Goal: Use online tool/utility: Utilize a website feature to perform a specific function

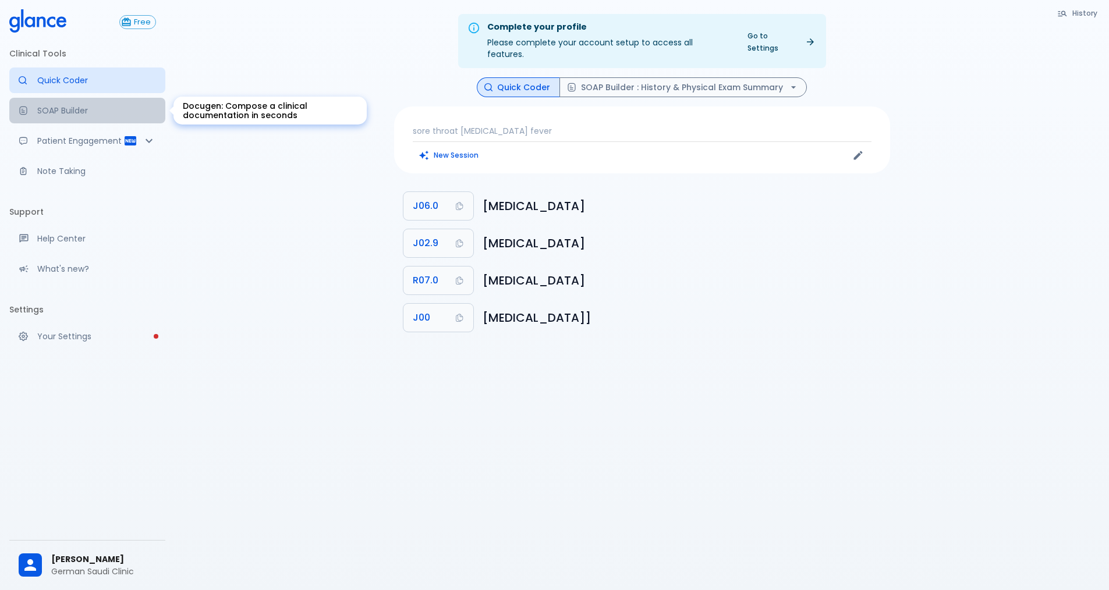
click at [82, 104] on link "SOAP Builder" at bounding box center [87, 111] width 156 height 26
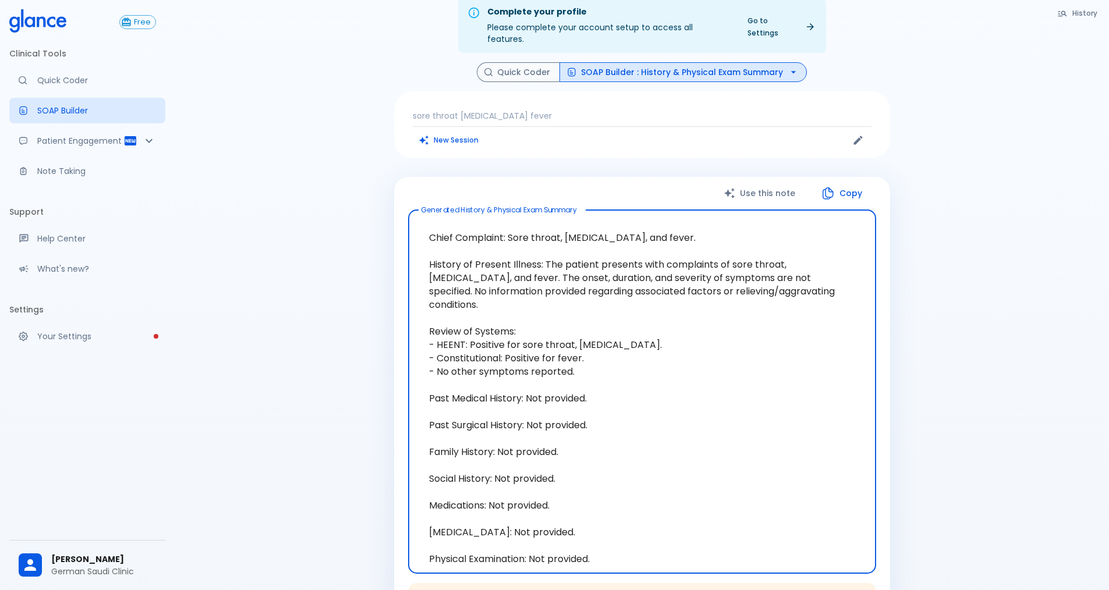
scroll to position [58, 0]
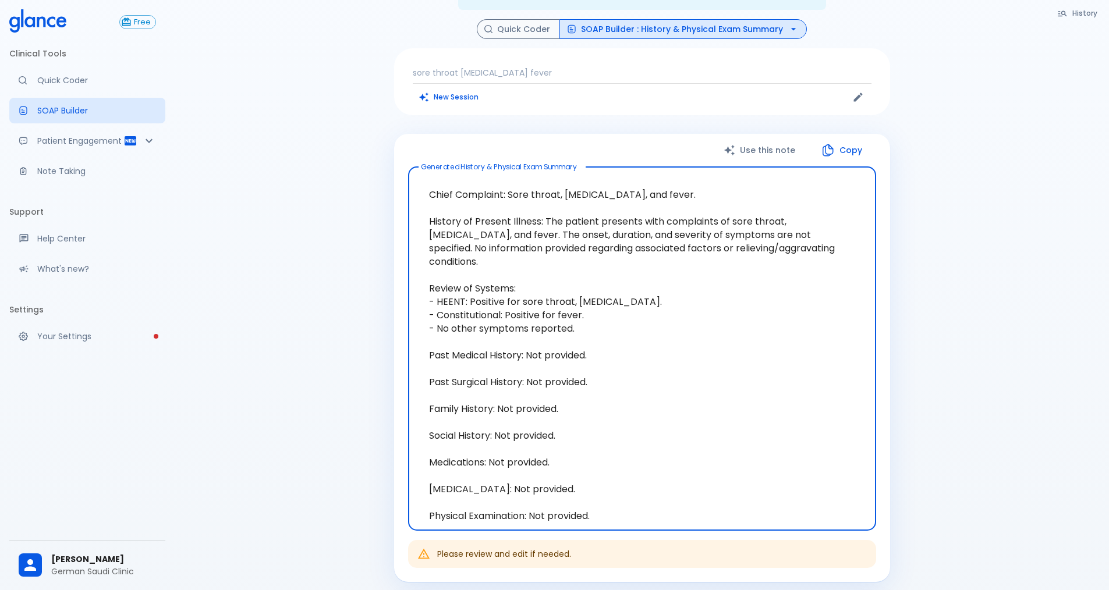
drag, startPoint x: 624, startPoint y: 497, endPoint x: 442, endPoint y: 107, distance: 430.0
click at [444, 110] on div "History Quick Coder SOAP Builder : History & Physical Exam Summary sore throat …" at bounding box center [642, 365] width 524 height 693
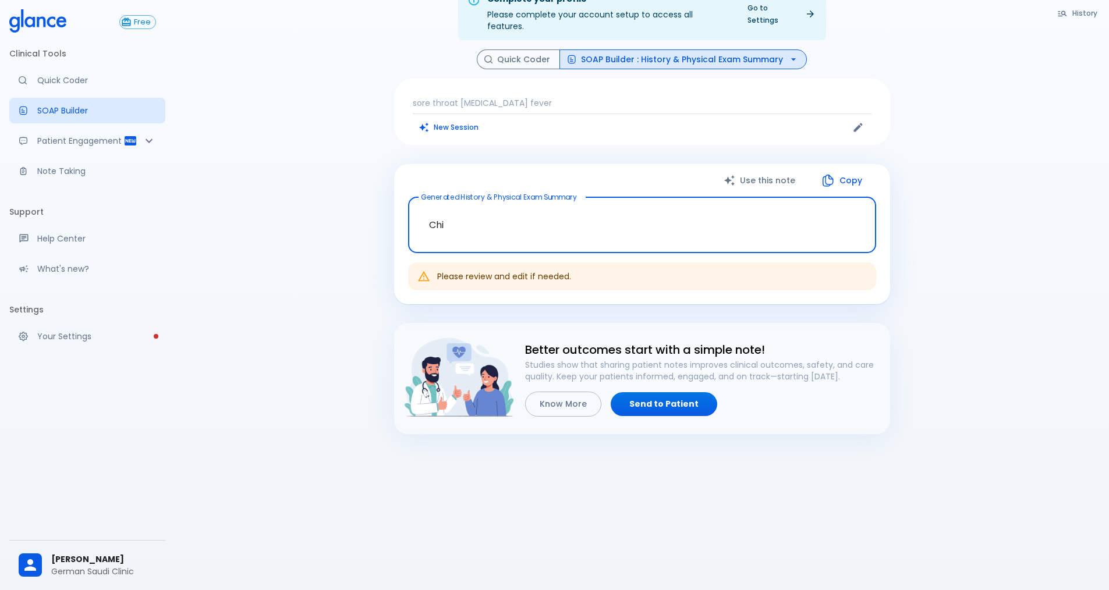
scroll to position [28, 0]
type textarea "C"
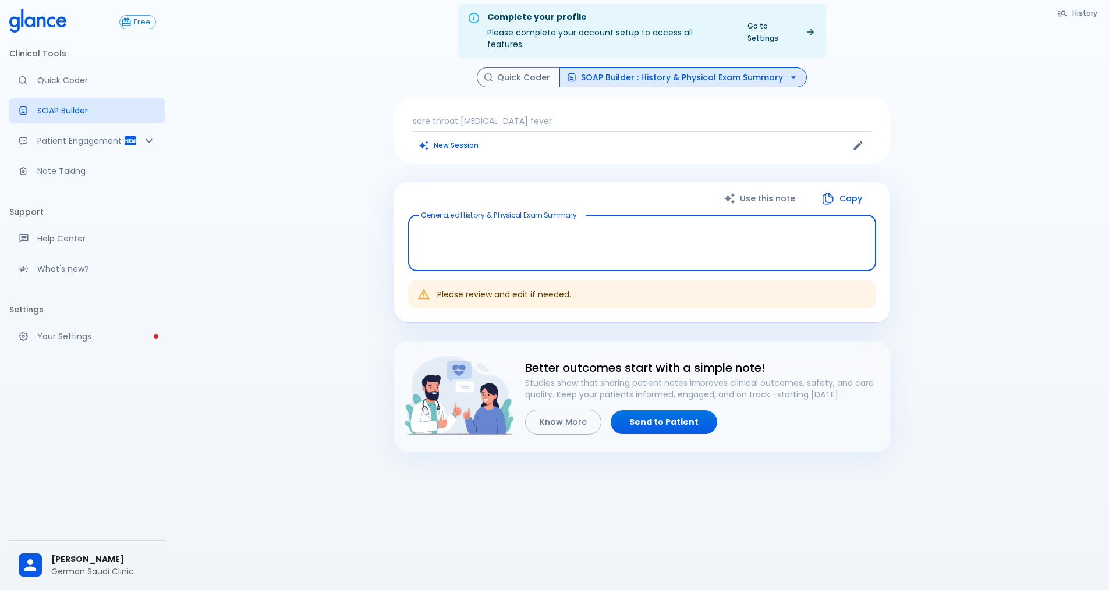
scroll to position [0, 0]
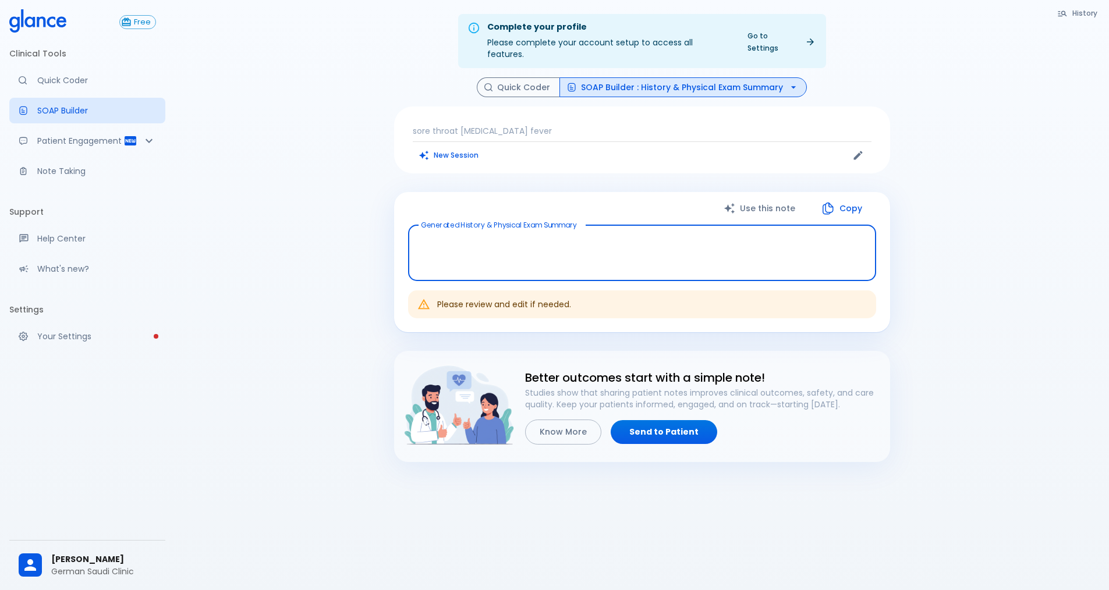
click at [520, 235] on textarea at bounding box center [642, 253] width 452 height 37
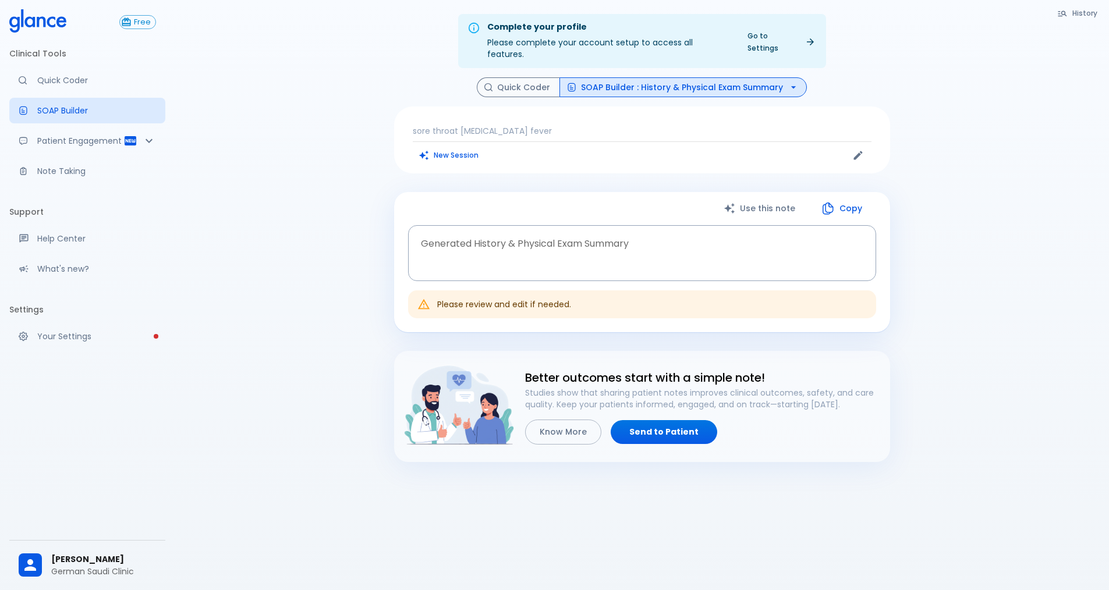
click at [474, 125] on p "sore throat [MEDICAL_DATA] fever" at bounding box center [642, 131] width 459 height 12
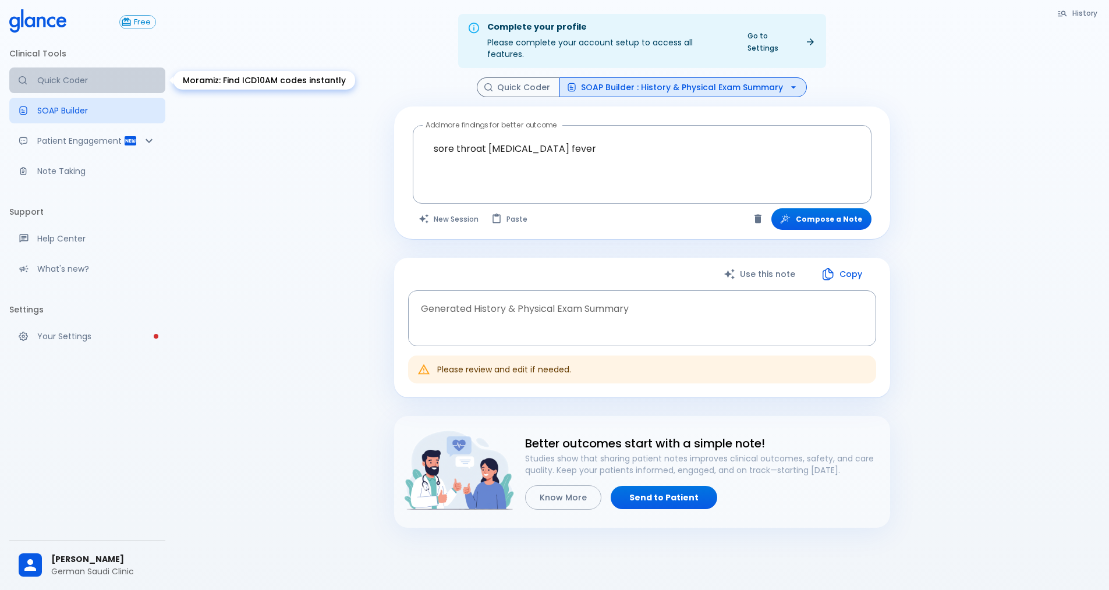
click at [92, 86] on p "Quick Coder" at bounding box center [96, 81] width 119 height 12
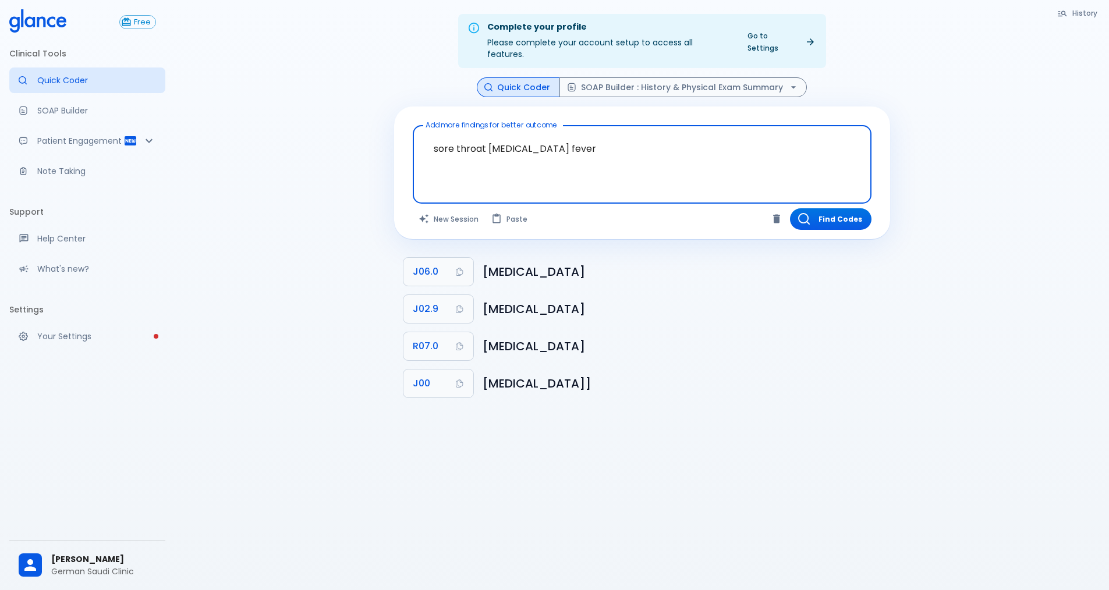
drag, startPoint x: 611, startPoint y: 139, endPoint x: 348, endPoint y: 140, distance: 263.1
click at [348, 140] on div "Complete your profile Please complete your account setup to access all features…" at bounding box center [642, 309] width 934 height 618
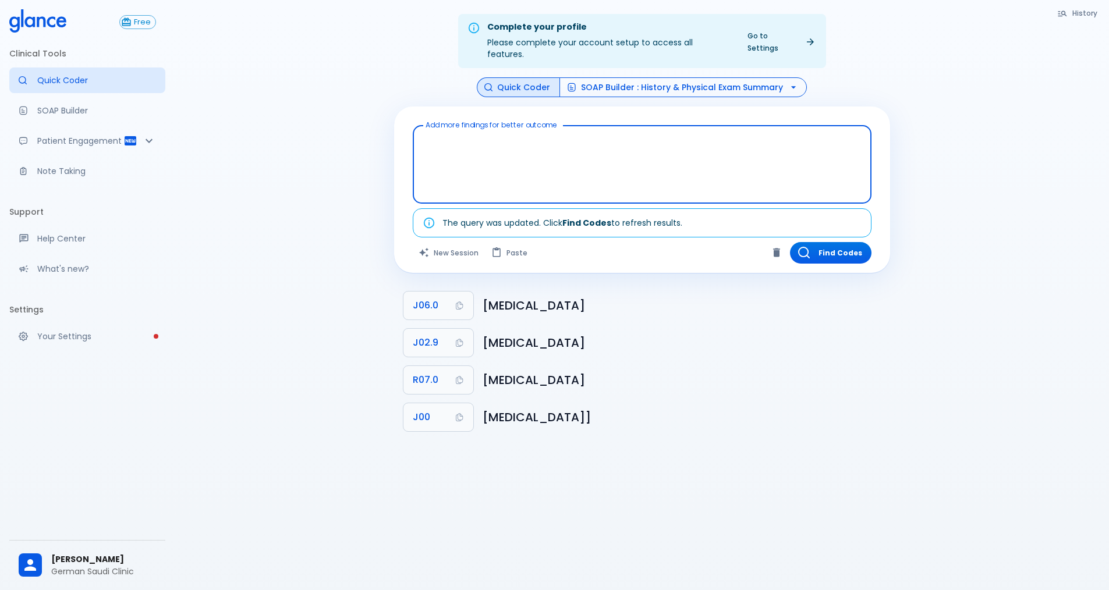
click at [683, 77] on button "SOAP Builder : History & Physical Exam Summary" at bounding box center [682, 87] width 247 height 20
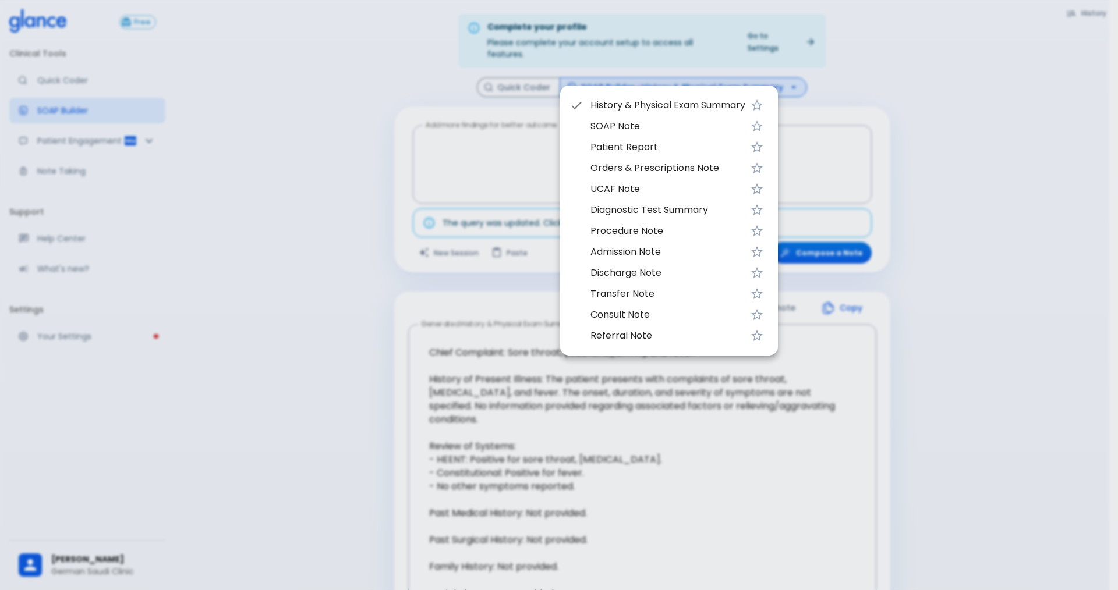
drag, startPoint x: 338, startPoint y: 132, endPoint x: 269, endPoint y: 119, distance: 70.3
click at [337, 131] on div at bounding box center [559, 295] width 1118 height 590
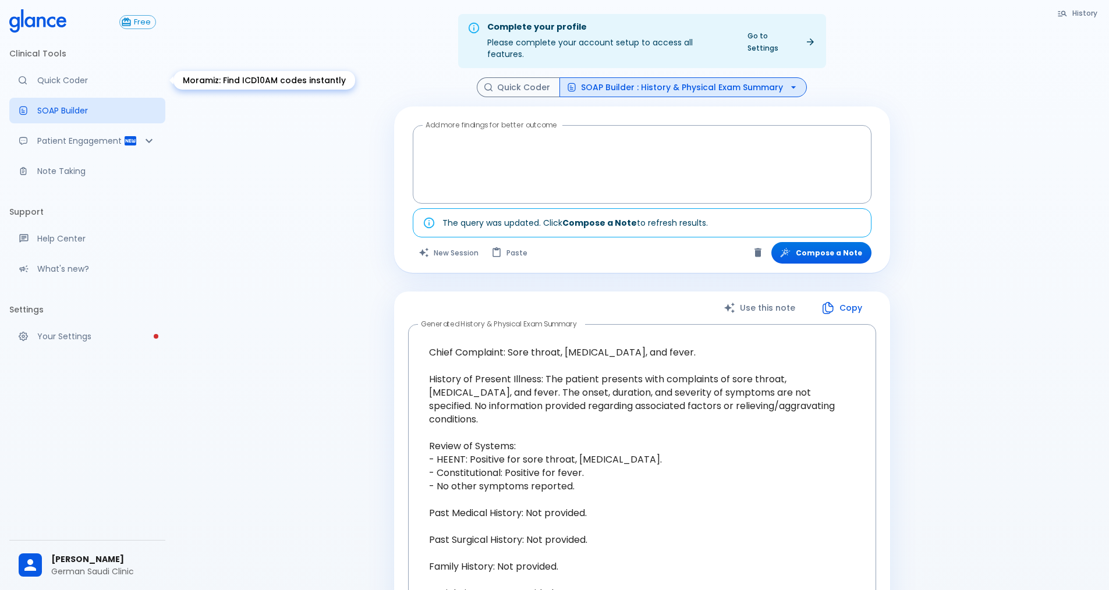
click at [45, 77] on p "Quick Coder" at bounding box center [96, 81] width 119 height 12
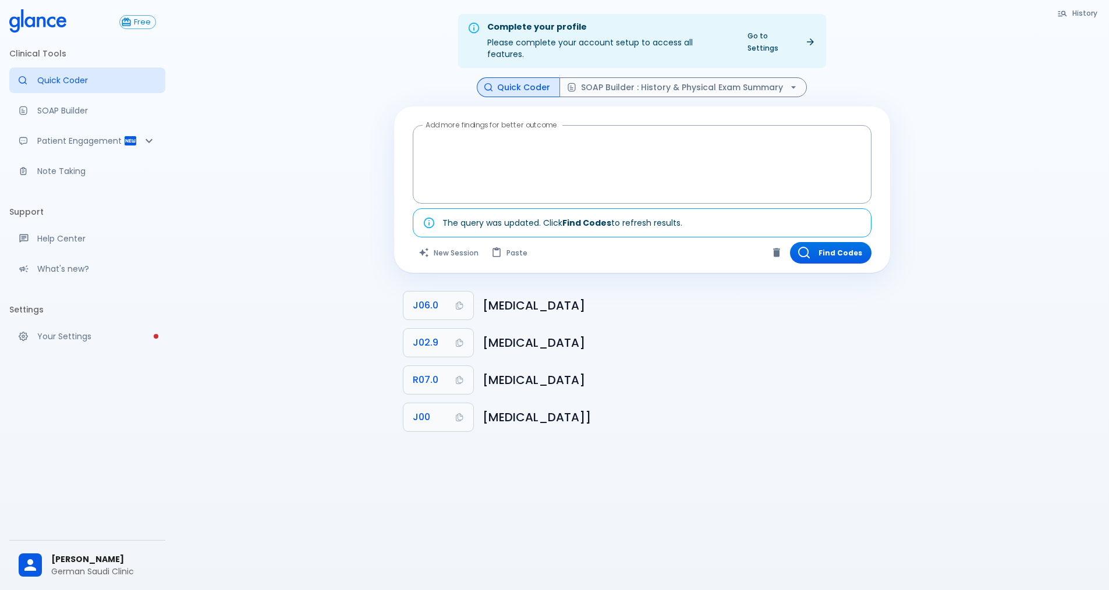
click at [791, 36] on link "Go to Settings" at bounding box center [780, 41] width 81 height 29
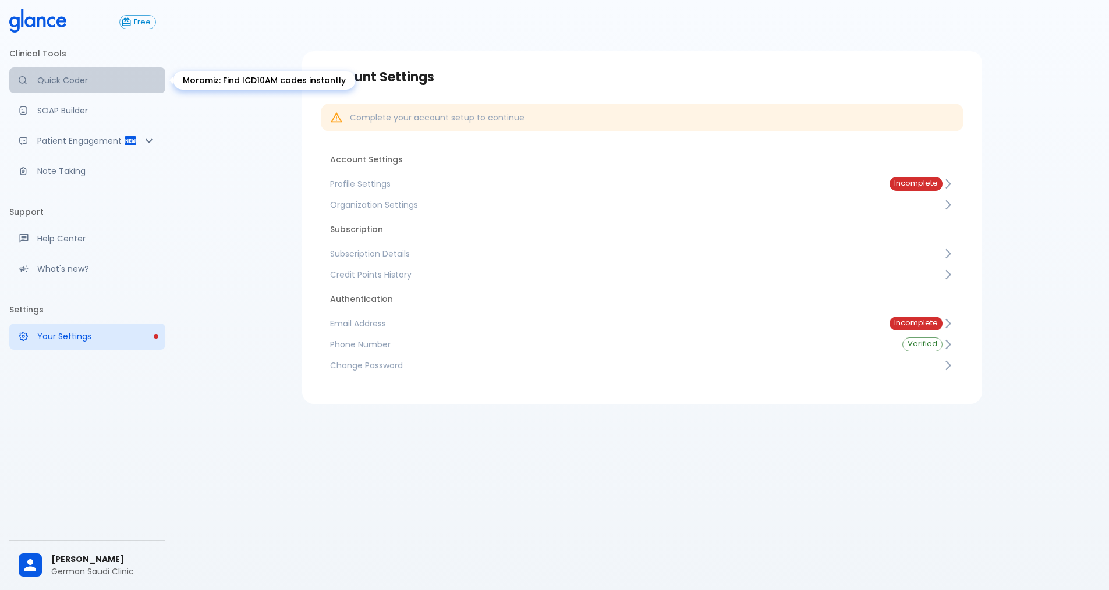
click at [75, 83] on p "Quick Coder" at bounding box center [96, 81] width 119 height 12
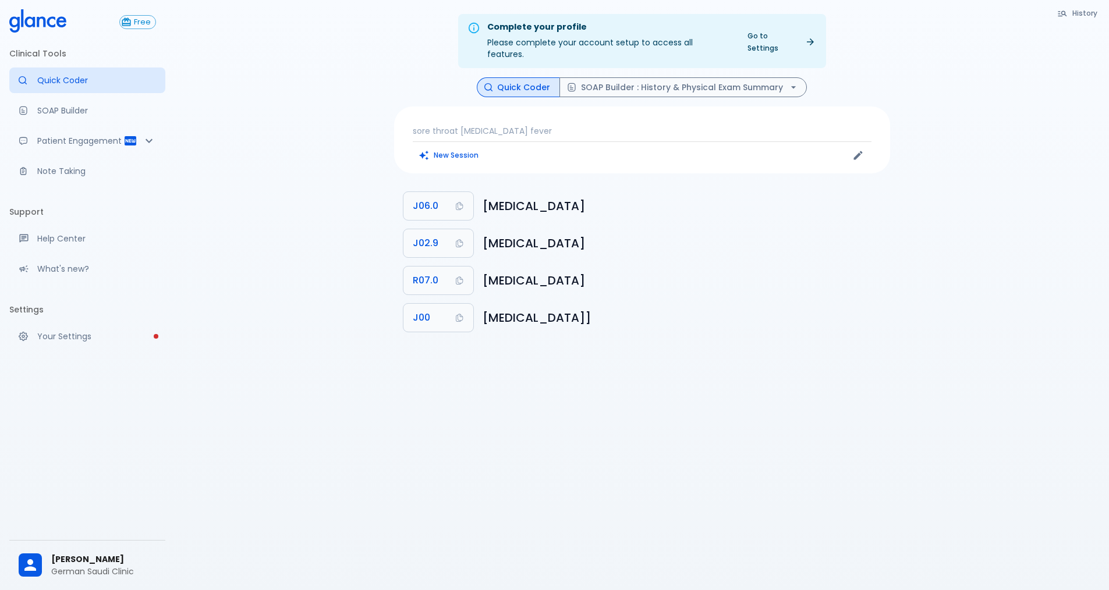
click at [630, 125] on p "sore throat [MEDICAL_DATA] fever" at bounding box center [642, 131] width 459 height 12
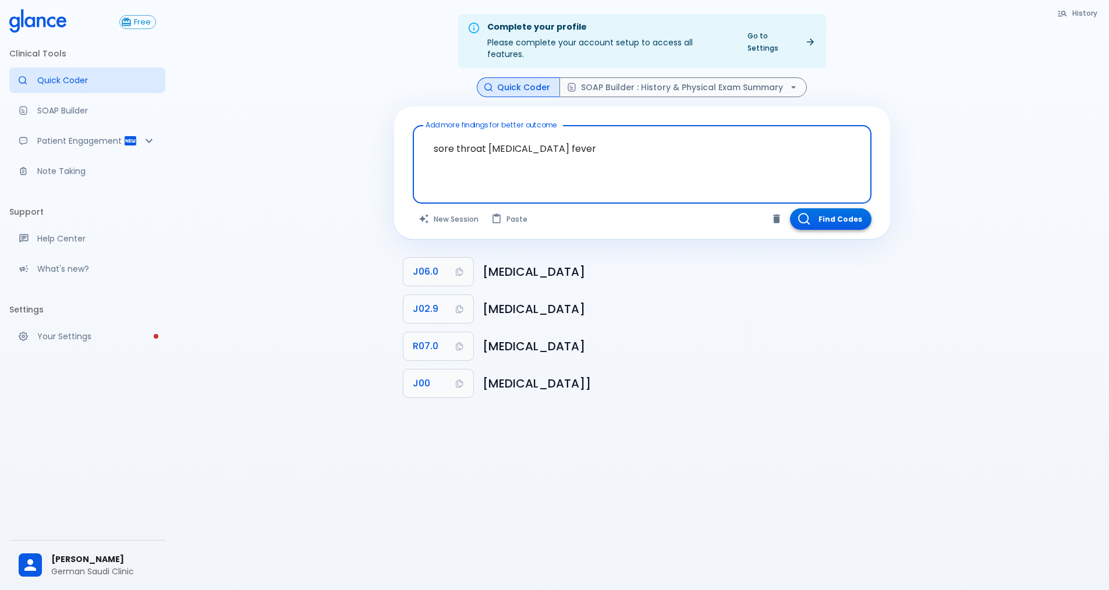
click at [829, 208] on button "Find Codes" at bounding box center [831, 219] width 82 height 22
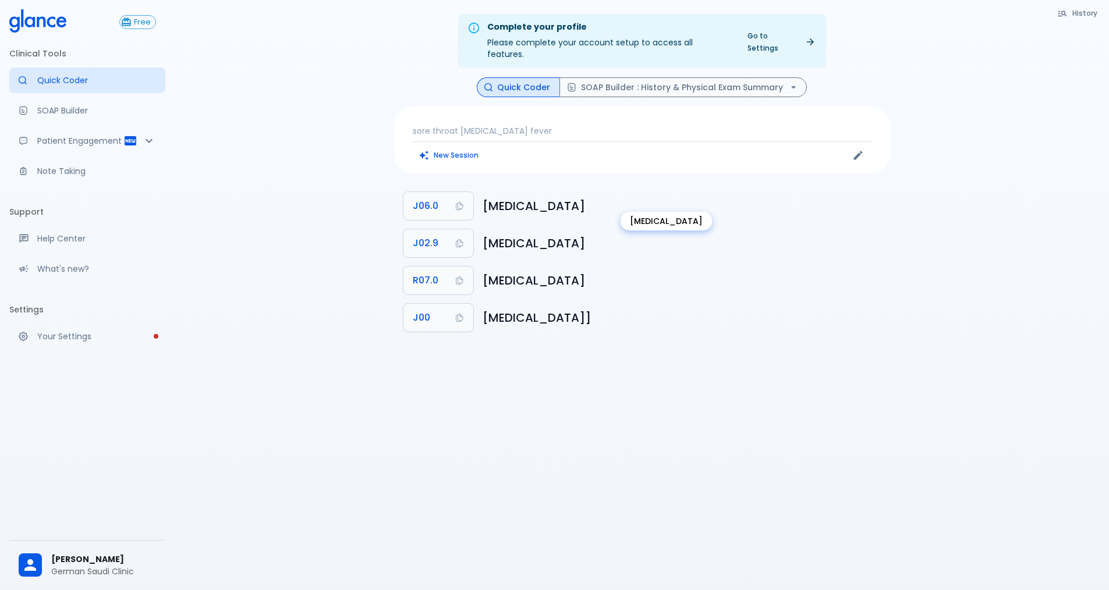
drag, startPoint x: 531, startPoint y: 194, endPoint x: 745, endPoint y: 192, distance: 214.2
click at [740, 197] on h6 "[MEDICAL_DATA]" at bounding box center [682, 206] width 398 height 19
drag, startPoint x: 846, startPoint y: 225, endPoint x: 750, endPoint y: 242, distance: 97.4
click at [839, 234] on h6 "[MEDICAL_DATA]" at bounding box center [682, 243] width 398 height 19
drag, startPoint x: 501, startPoint y: 235, endPoint x: 651, endPoint y: 229, distance: 149.7
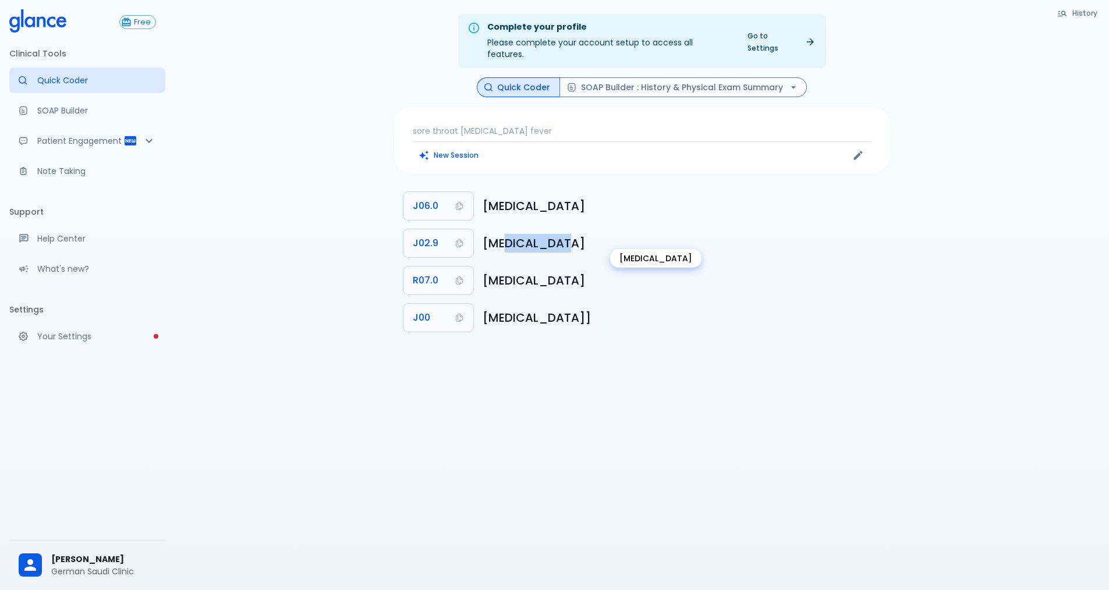
click at [651, 234] on h6 "[MEDICAL_DATA]" at bounding box center [682, 243] width 398 height 19
drag, startPoint x: 876, startPoint y: 261, endPoint x: 640, endPoint y: 276, distance: 235.6
click at [855, 271] on h6 "[MEDICAL_DATA]" at bounding box center [682, 280] width 398 height 19
drag, startPoint x: 516, startPoint y: 268, endPoint x: 641, endPoint y: 261, distance: 125.4
click at [626, 271] on h6 "[MEDICAL_DATA]" at bounding box center [682, 280] width 398 height 19
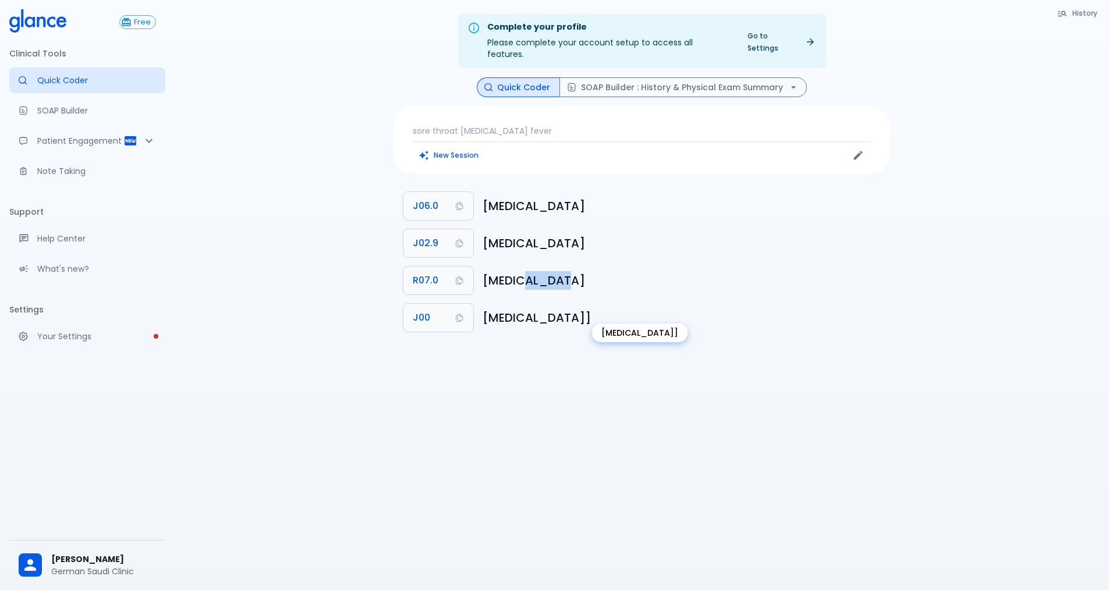
drag, startPoint x: 499, startPoint y: 306, endPoint x: 738, endPoint y: 303, distance: 239.3
click at [696, 309] on h6 "[MEDICAL_DATA]]" at bounding box center [682, 318] width 398 height 19
click at [821, 309] on h6 "[MEDICAL_DATA]]" at bounding box center [682, 318] width 398 height 19
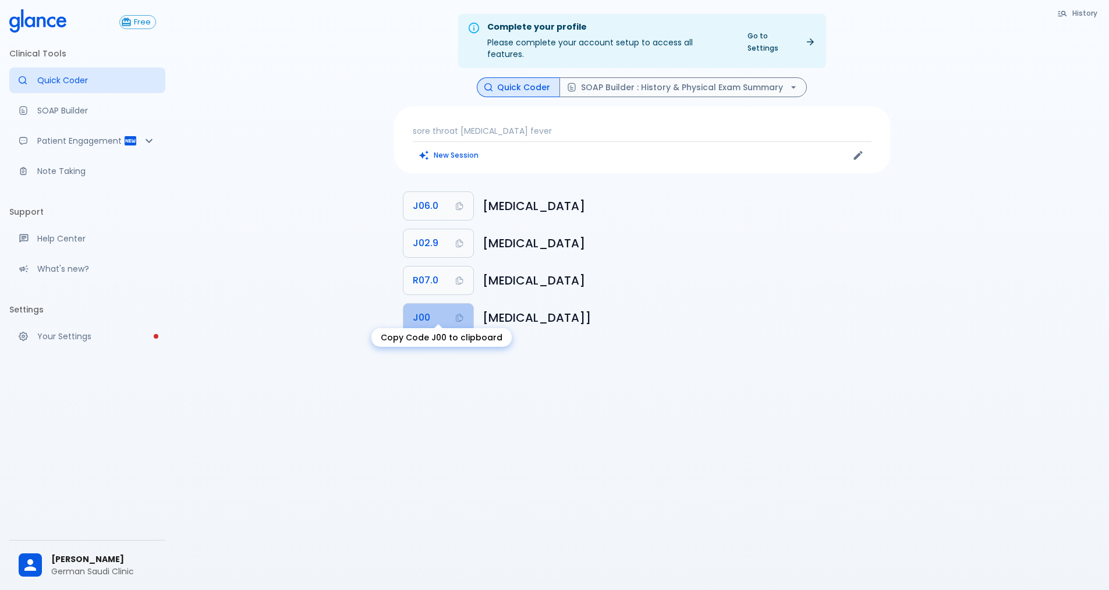
click at [439, 308] on button "J00" at bounding box center [438, 318] width 70 height 28
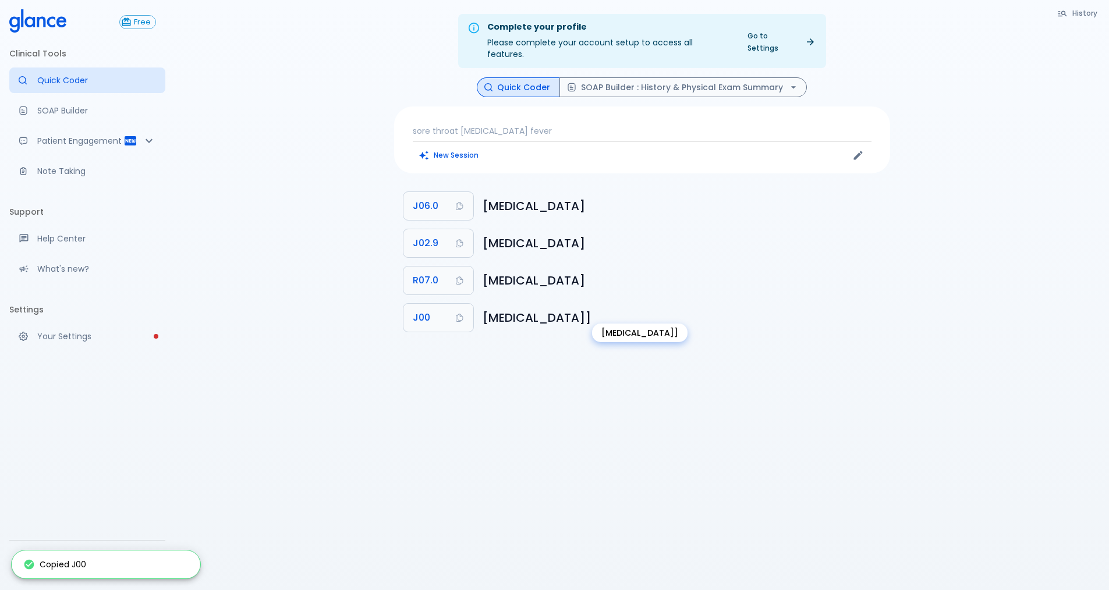
click at [533, 309] on h6 "[MEDICAL_DATA]]" at bounding box center [682, 318] width 398 height 19
click at [564, 125] on p "sore throat [MEDICAL_DATA] fever" at bounding box center [642, 131] width 459 height 12
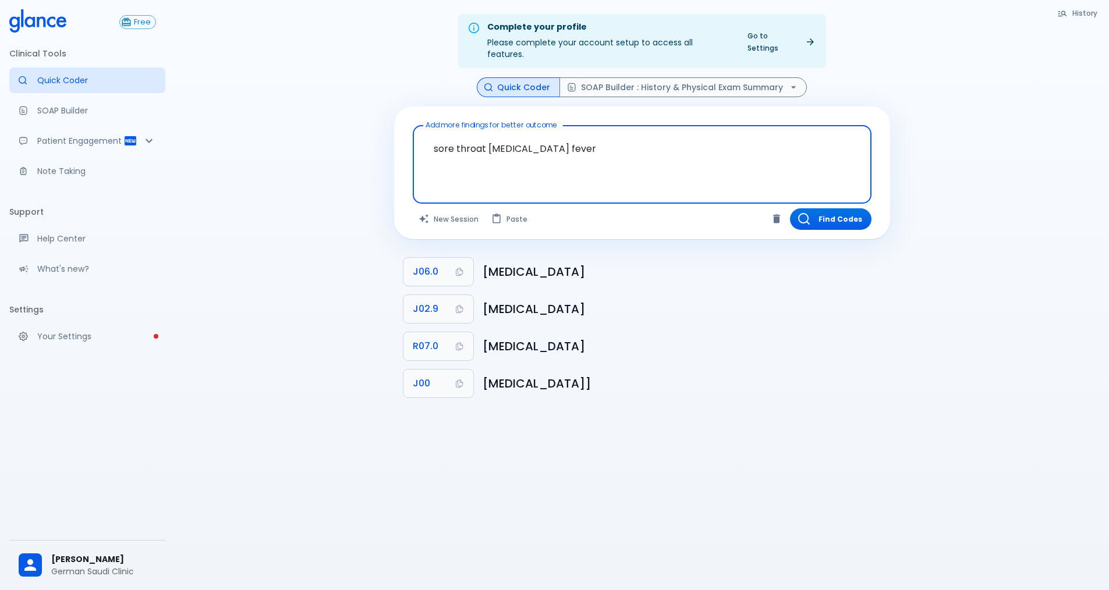
drag, startPoint x: 609, startPoint y: 139, endPoint x: 413, endPoint y: 146, distance: 195.7
click at [417, 145] on div "sore throat [MEDICAL_DATA] [MEDICAL_DATA] Add more findings for better outcome" at bounding box center [642, 164] width 459 height 79
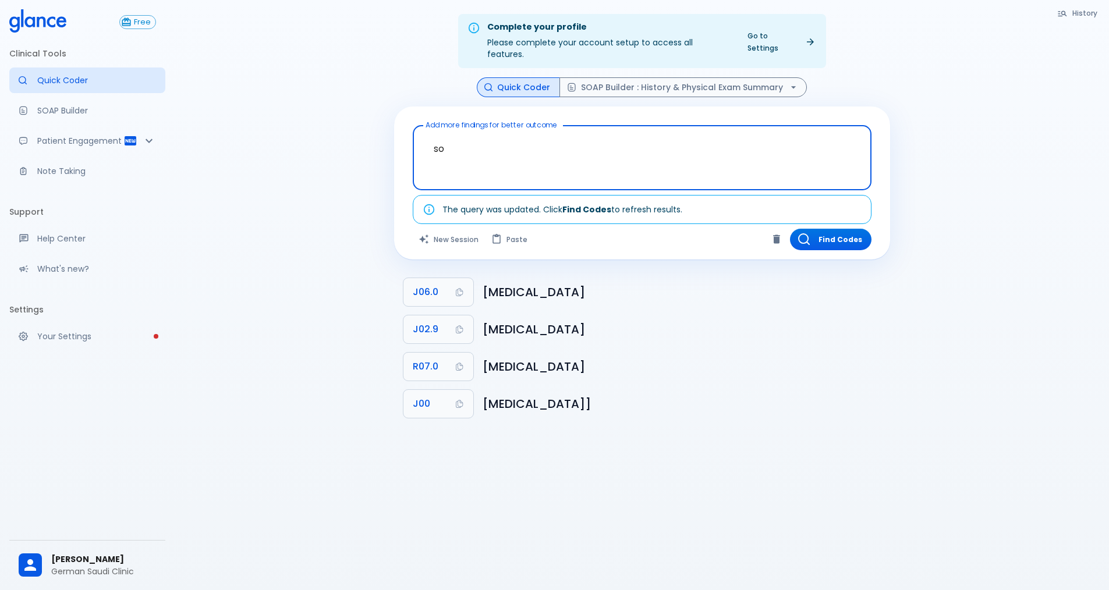
type textarea "s"
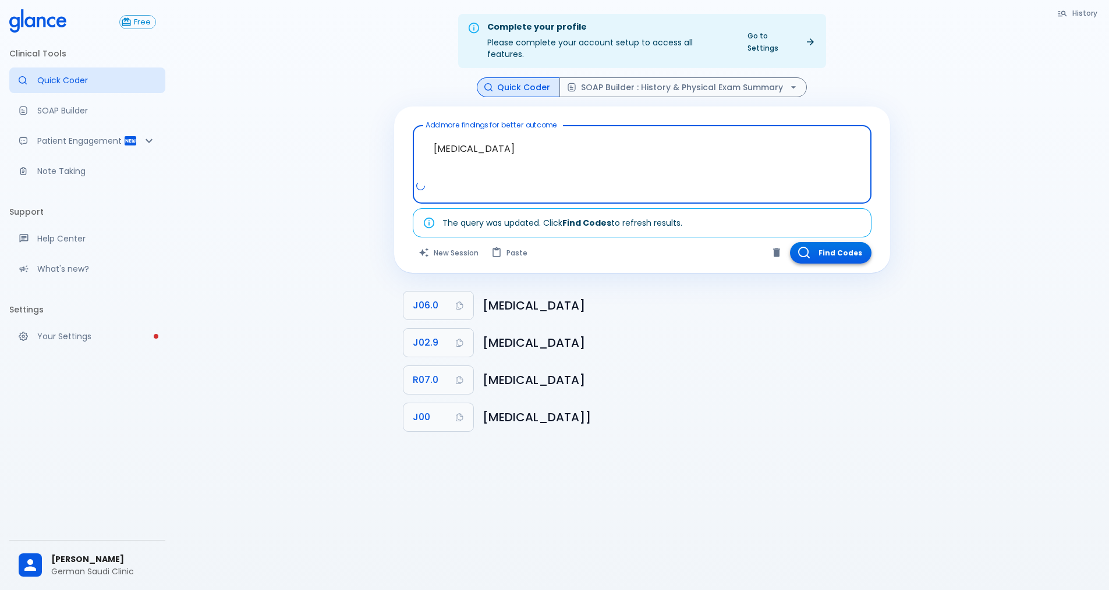
type textarea "[MEDICAL_DATA]"
click at [822, 243] on button "Find Codes" at bounding box center [831, 253] width 82 height 22
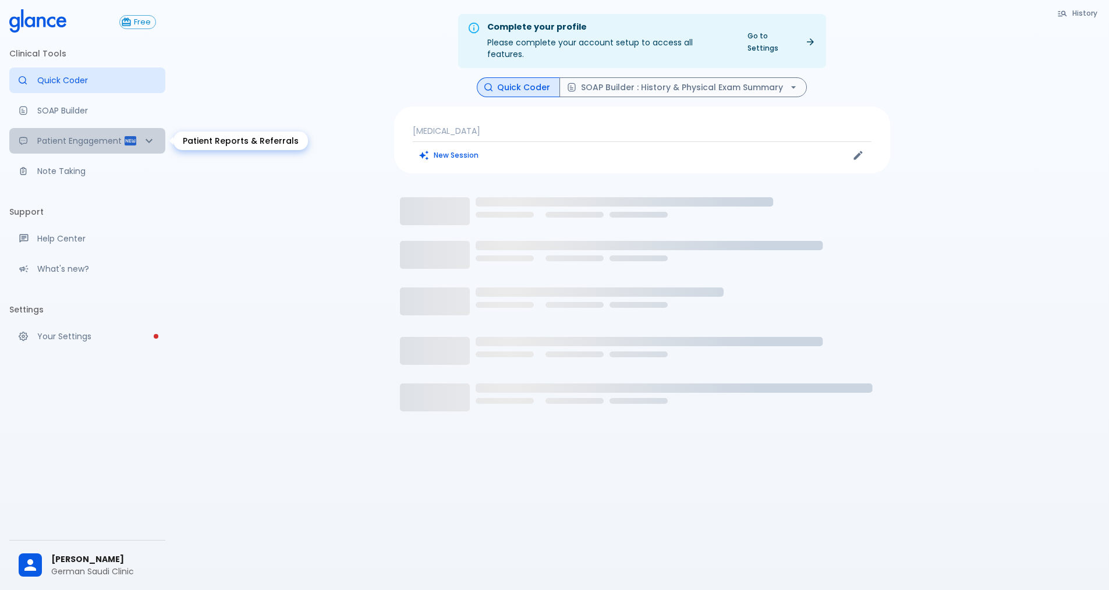
click at [154, 147] on icon "Patient Reports & Referrals" at bounding box center [149, 141] width 14 height 14
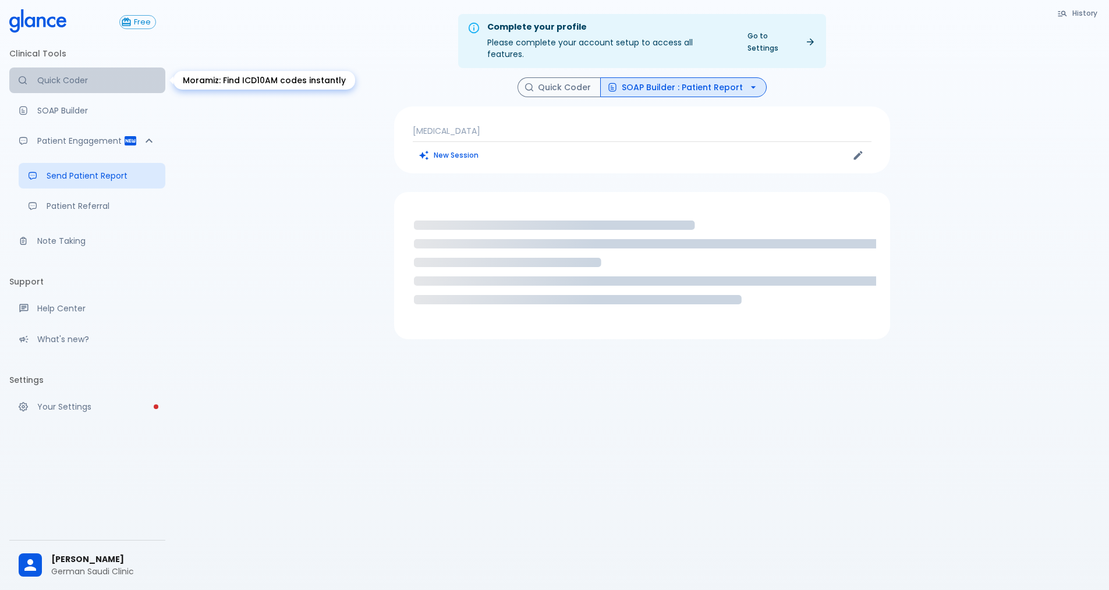
click at [47, 79] on p "Quick Coder" at bounding box center [96, 81] width 119 height 12
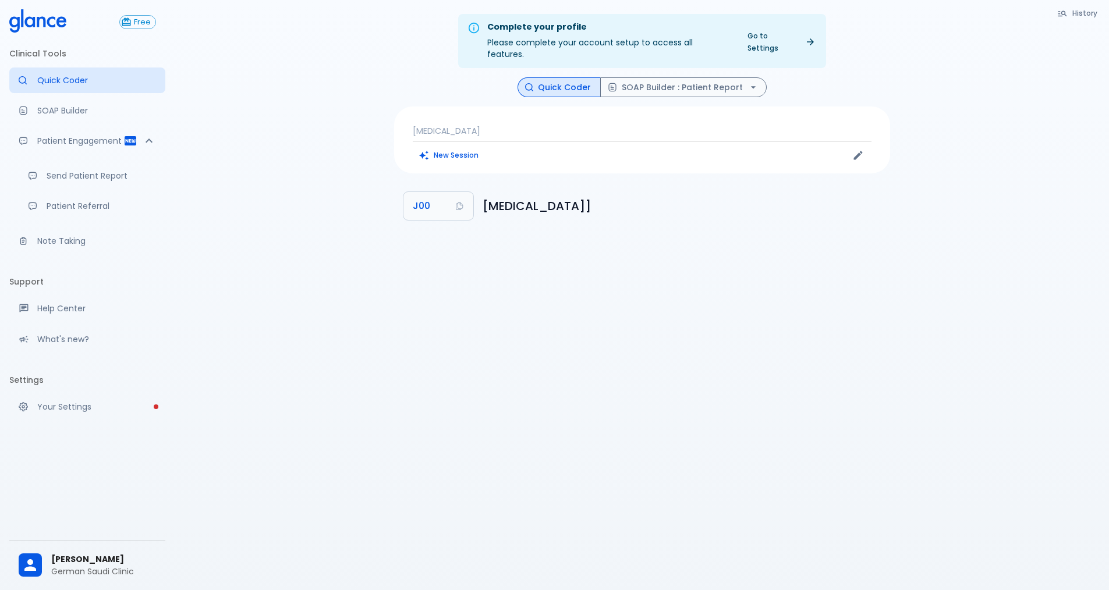
click at [525, 125] on p "[MEDICAL_DATA]" at bounding box center [642, 131] width 459 height 12
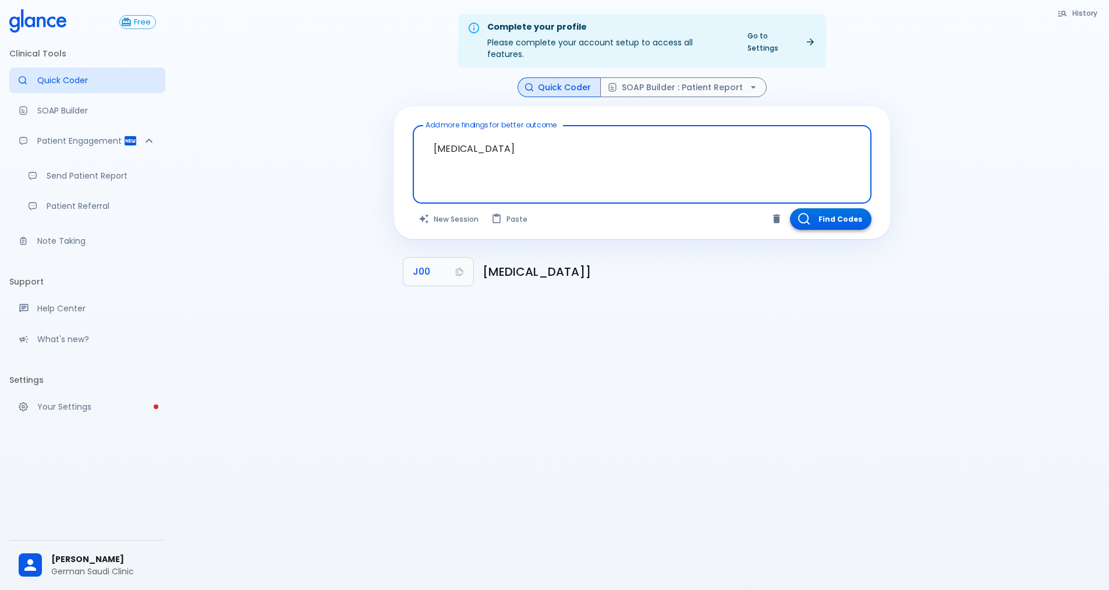
click at [803, 213] on icon "button" at bounding box center [804, 219] width 12 height 12
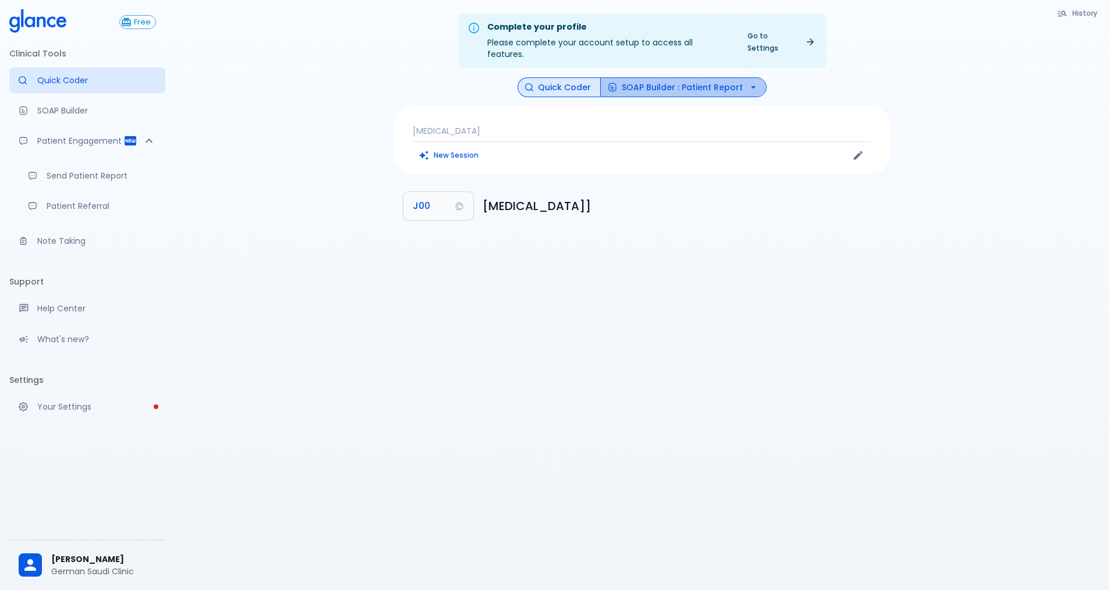
click at [696, 77] on button "SOAP Builder : Patient Report" at bounding box center [683, 87] width 166 height 20
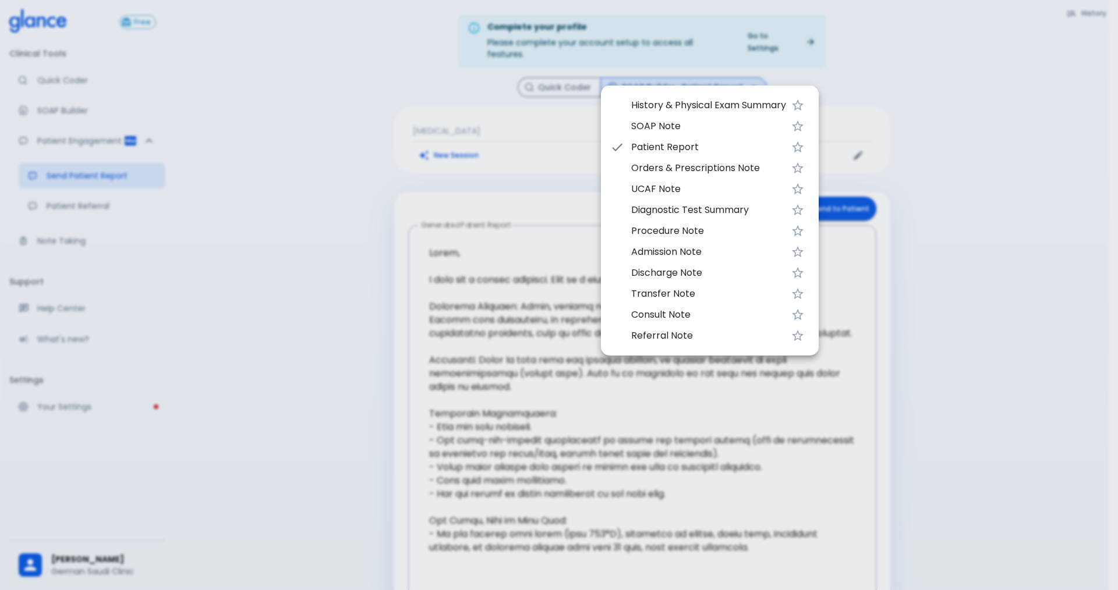
click at [857, 86] on div at bounding box center [559, 295] width 1118 height 590
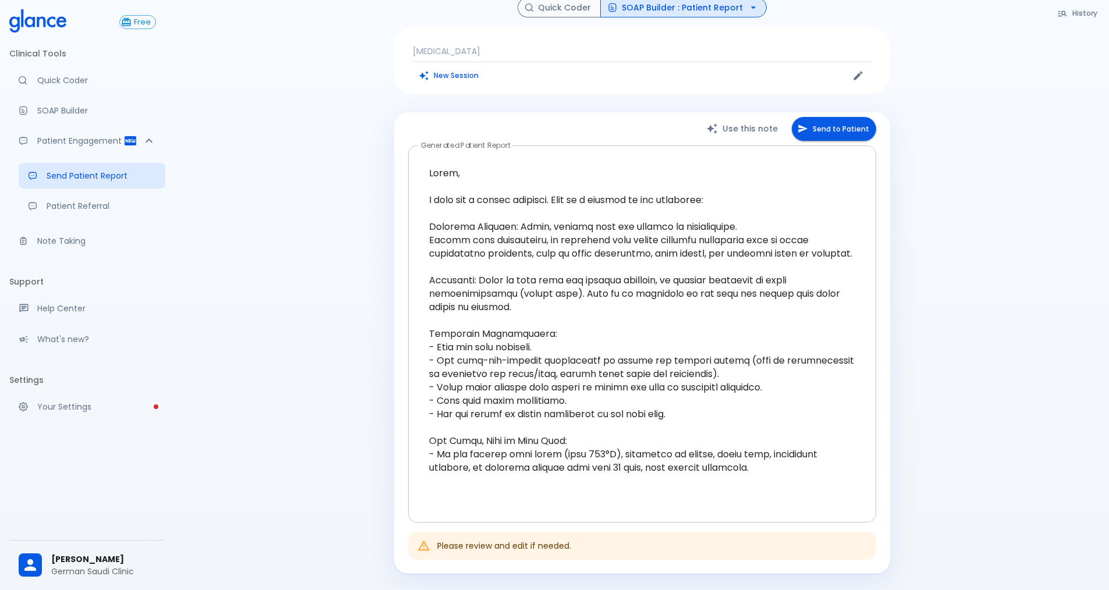
scroll to position [101, 0]
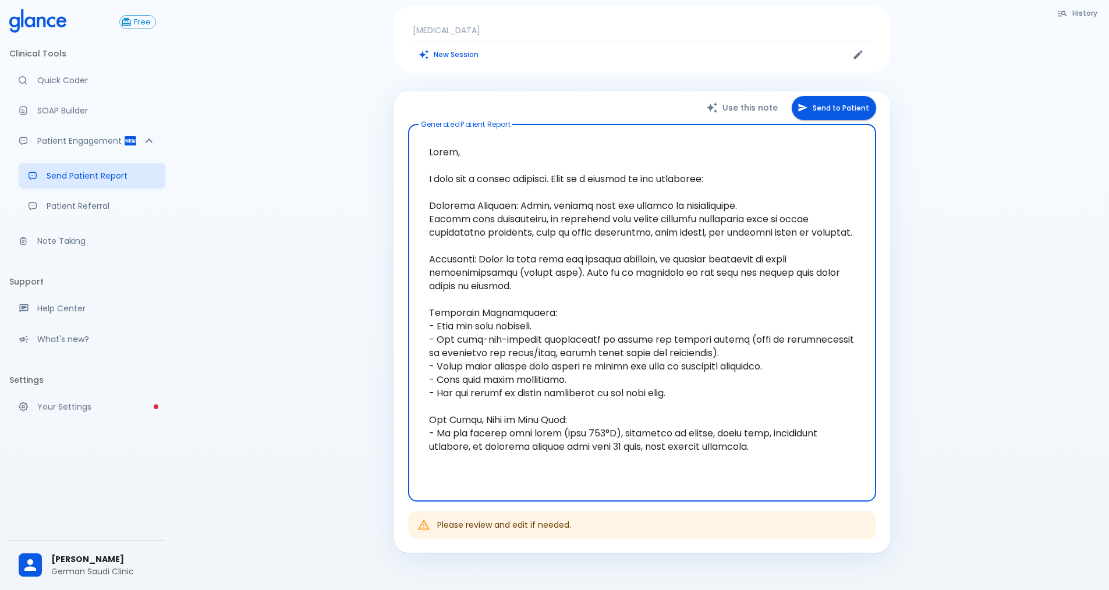
drag, startPoint x: 428, startPoint y: 136, endPoint x: 890, endPoint y: 459, distance: 563.1
click at [809, 461] on textarea at bounding box center [642, 313] width 452 height 358
click at [970, 413] on div "Complete your profile Please complete your account setup to access all features…" at bounding box center [642, 279] width 934 height 761
drag, startPoint x: 540, startPoint y: 192, endPoint x: 799, endPoint y: 231, distance: 262.5
click at [799, 231] on textarea at bounding box center [642, 313] width 452 height 358
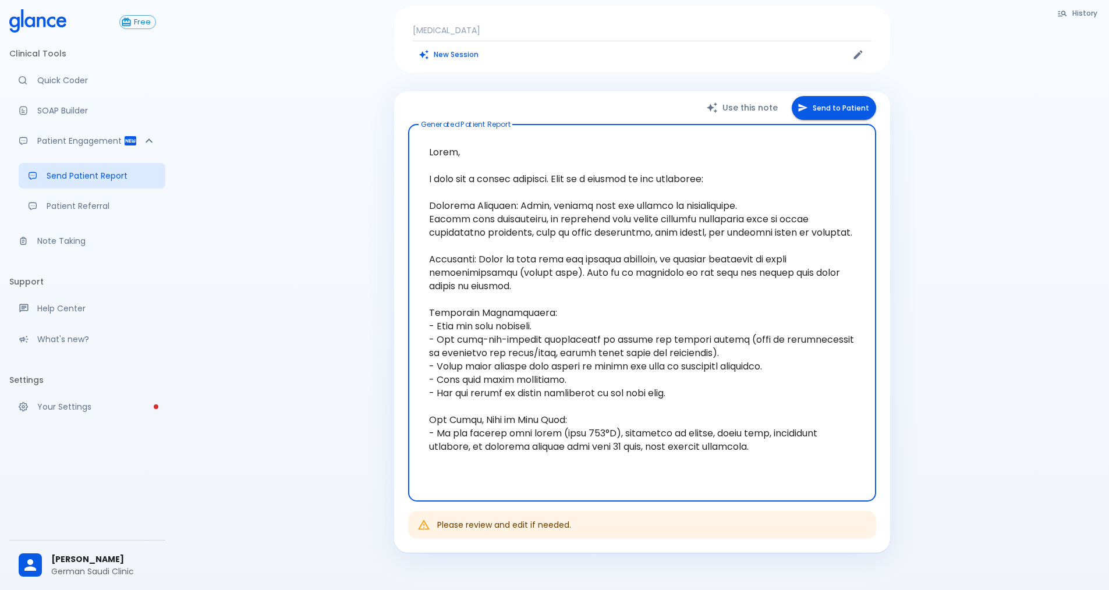
click at [949, 253] on div "Complete your profile Please complete your account setup to access all features…" at bounding box center [642, 279] width 934 height 761
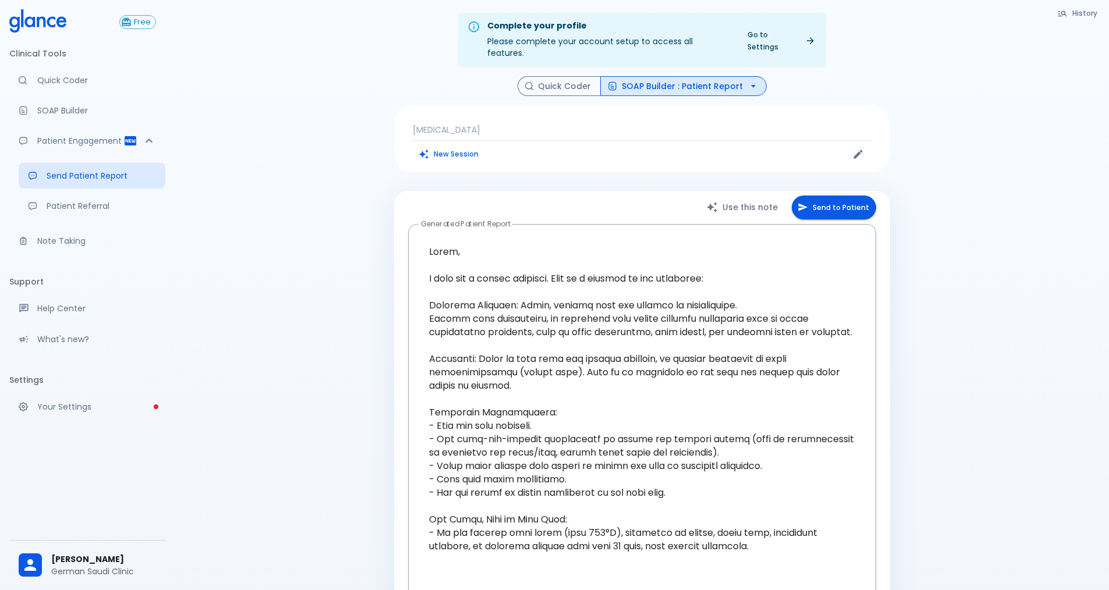
scroll to position [0, 0]
click at [725, 80] on button "SOAP Builder : Patient Report" at bounding box center [683, 87] width 166 height 20
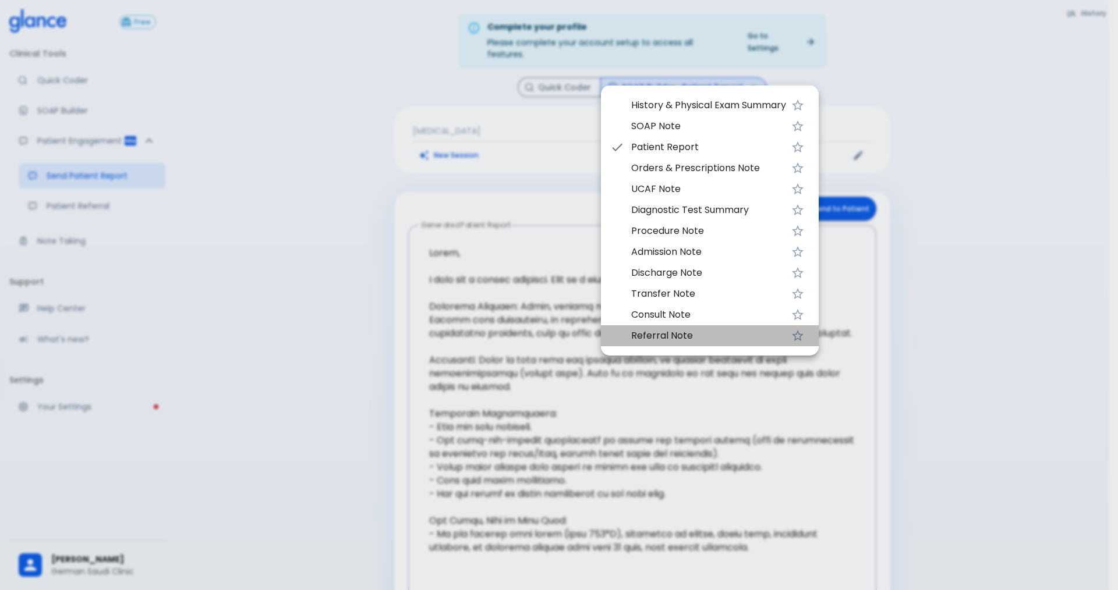
click at [688, 334] on span "Referral Note" at bounding box center [708, 336] width 155 height 14
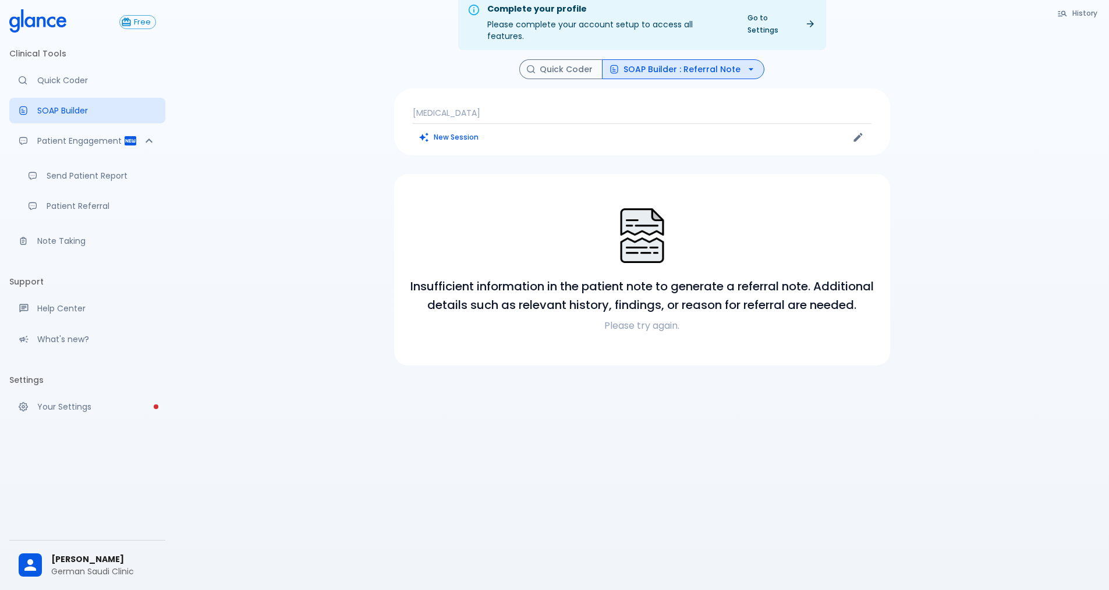
scroll to position [28, 0]
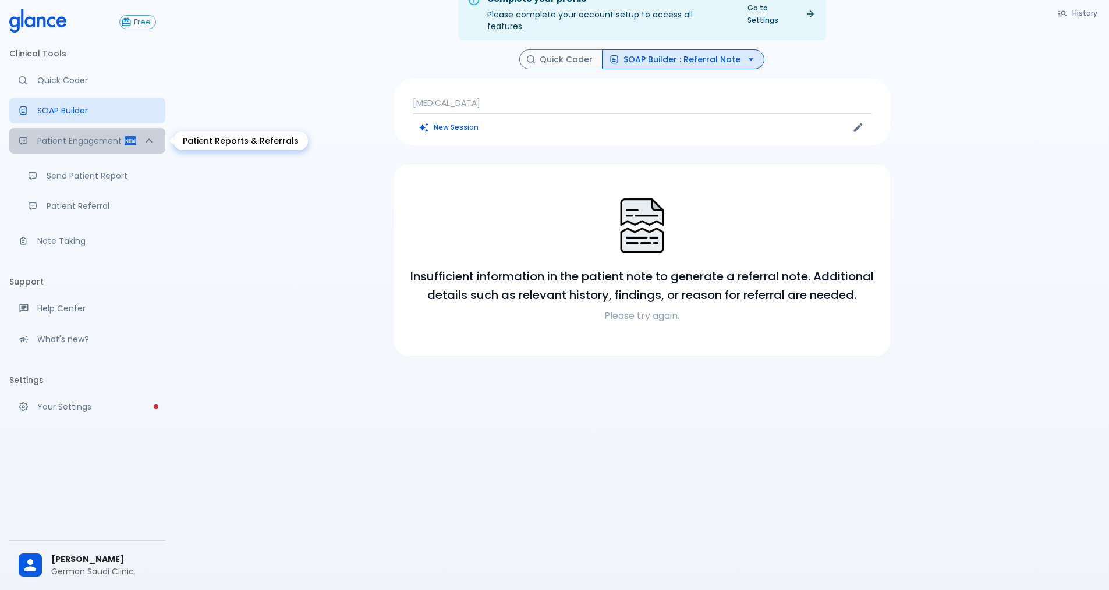
click at [150, 142] on icon "Patient Reports & Referrals" at bounding box center [149, 141] width 14 height 14
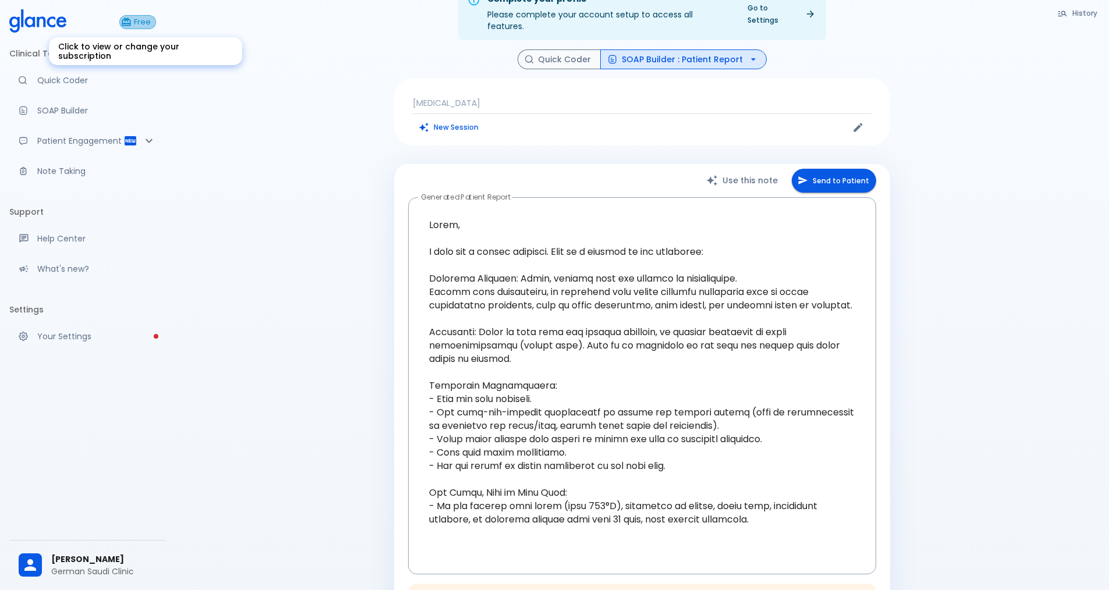
click at [148, 20] on span "Free" at bounding box center [142, 22] width 26 height 9
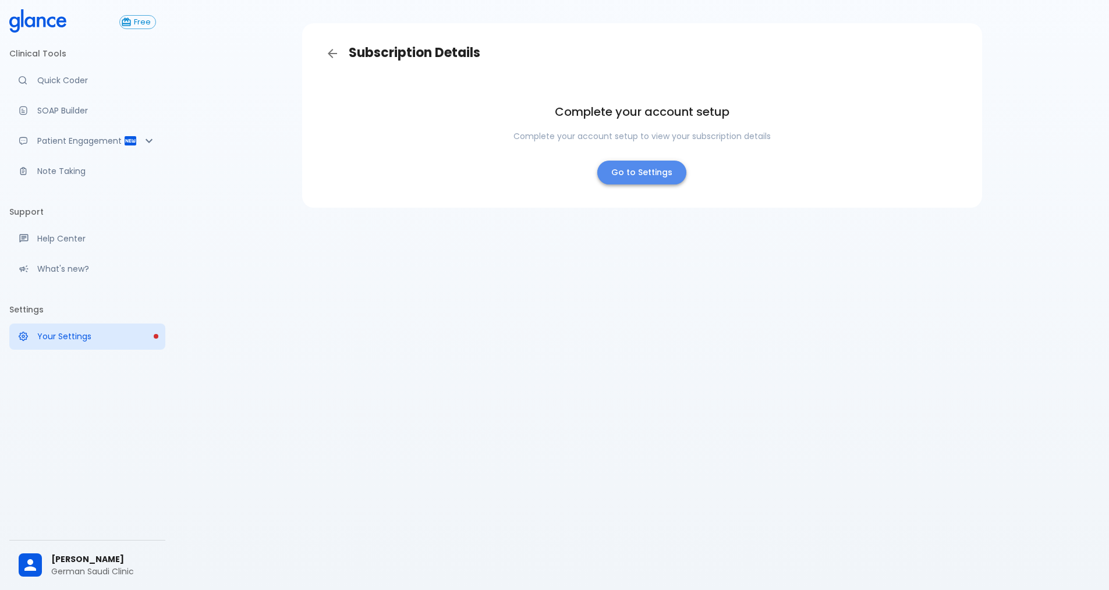
click at [642, 176] on link "Go to Settings" at bounding box center [641, 173] width 89 height 24
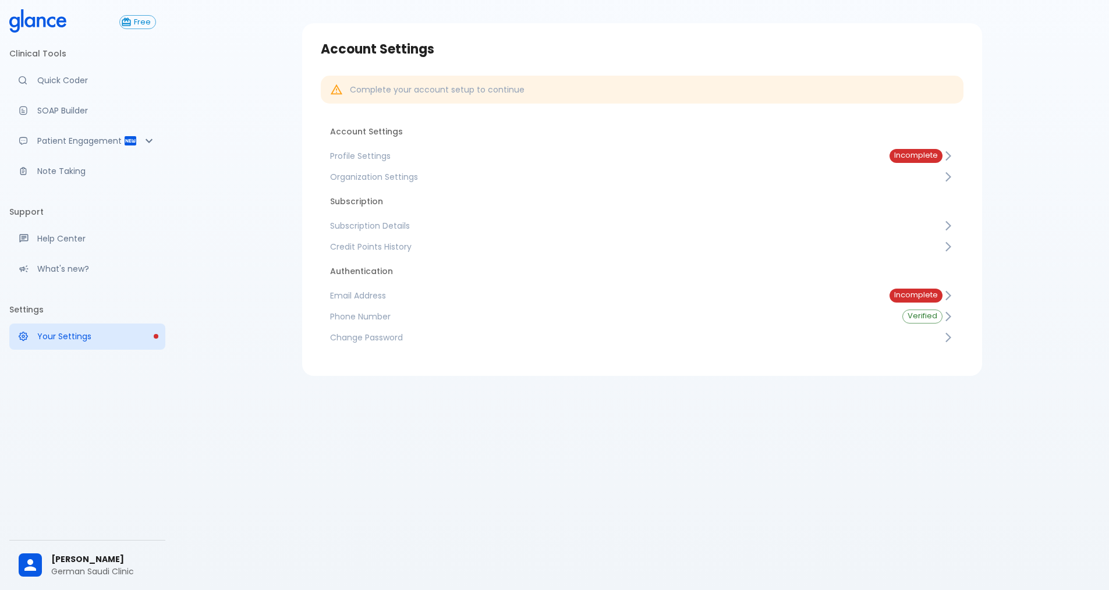
click at [65, 67] on li "Clinical Tools" at bounding box center [87, 54] width 156 height 28
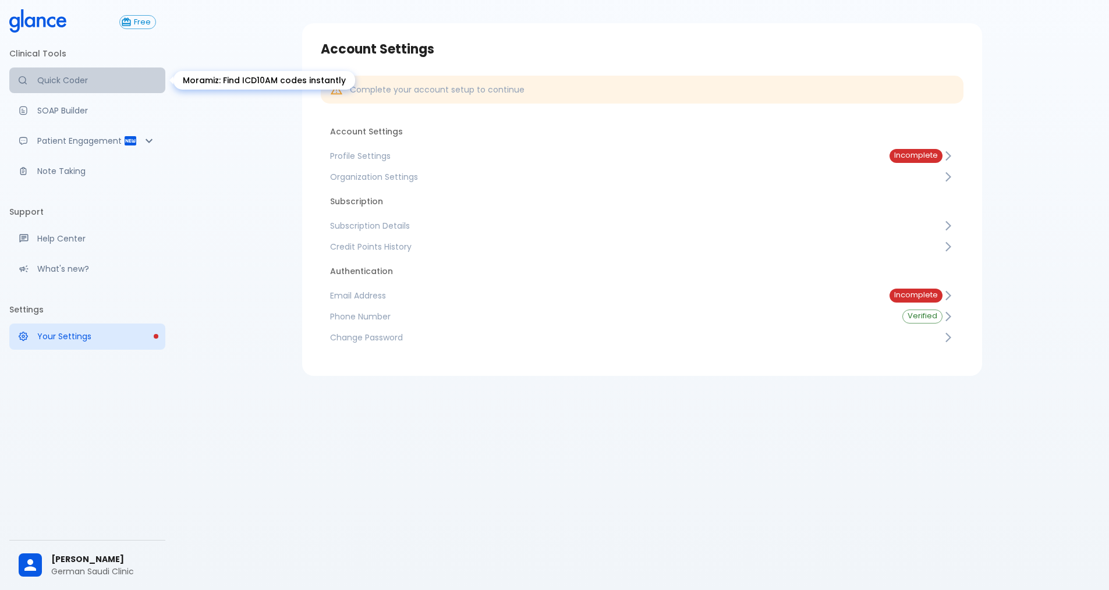
click at [66, 79] on p "Quick Coder" at bounding box center [96, 81] width 119 height 12
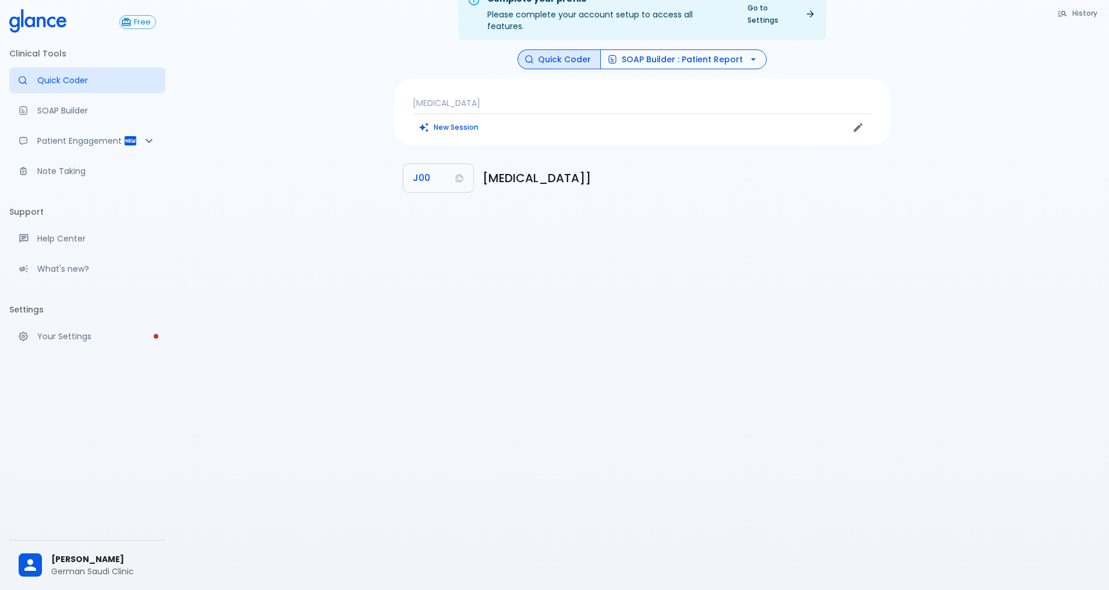
click at [696, 49] on button "SOAP Builder : Patient Report" at bounding box center [683, 59] width 166 height 20
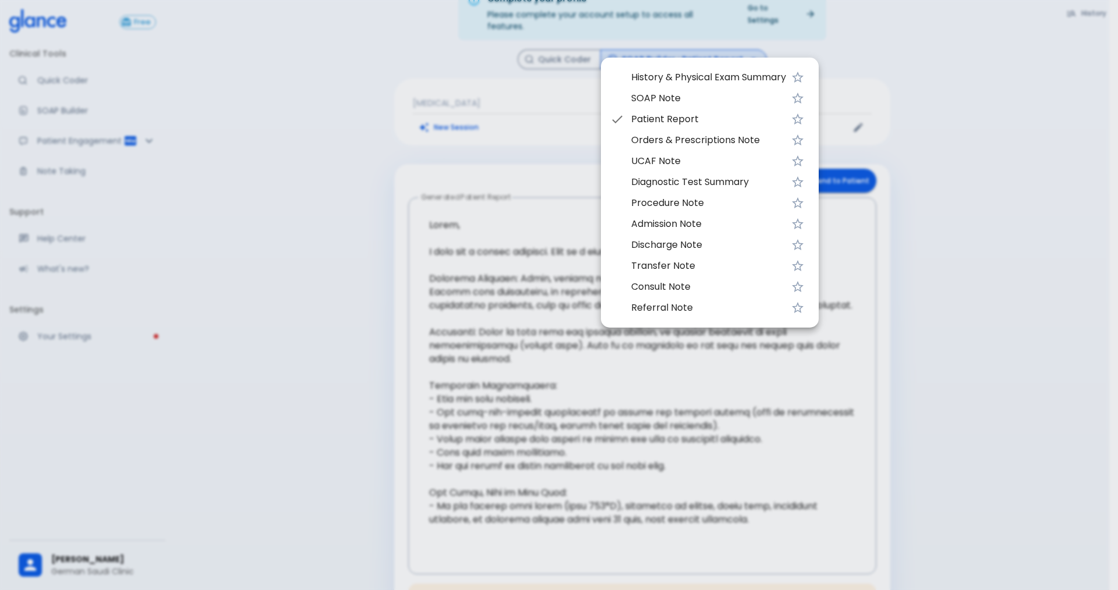
click at [690, 164] on span "UCAF Note" at bounding box center [708, 161] width 155 height 14
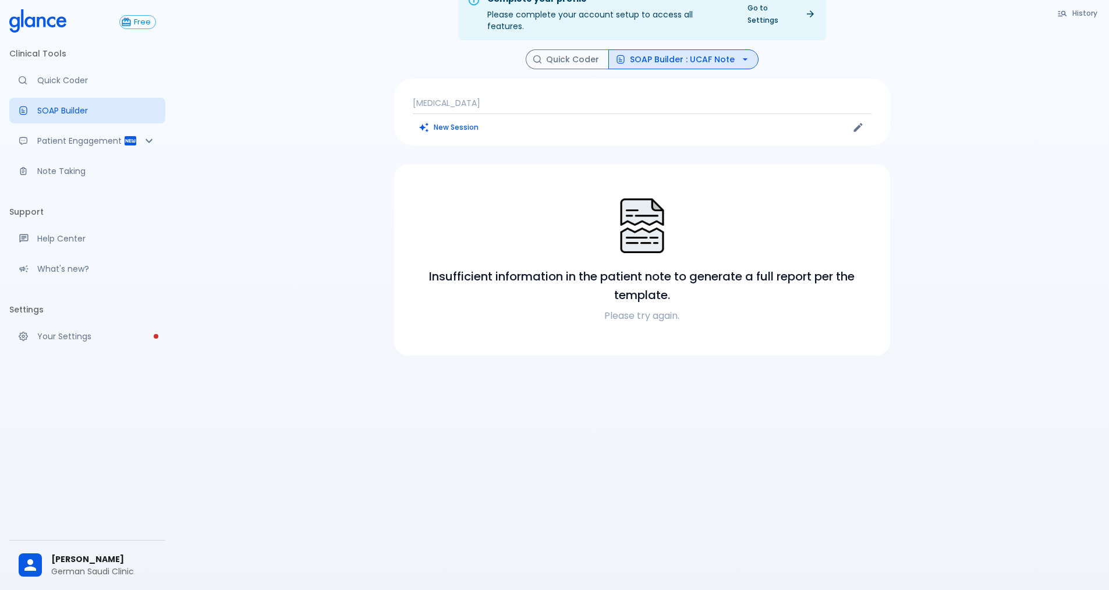
click at [539, 97] on p "[MEDICAL_DATA]" at bounding box center [642, 103] width 459 height 12
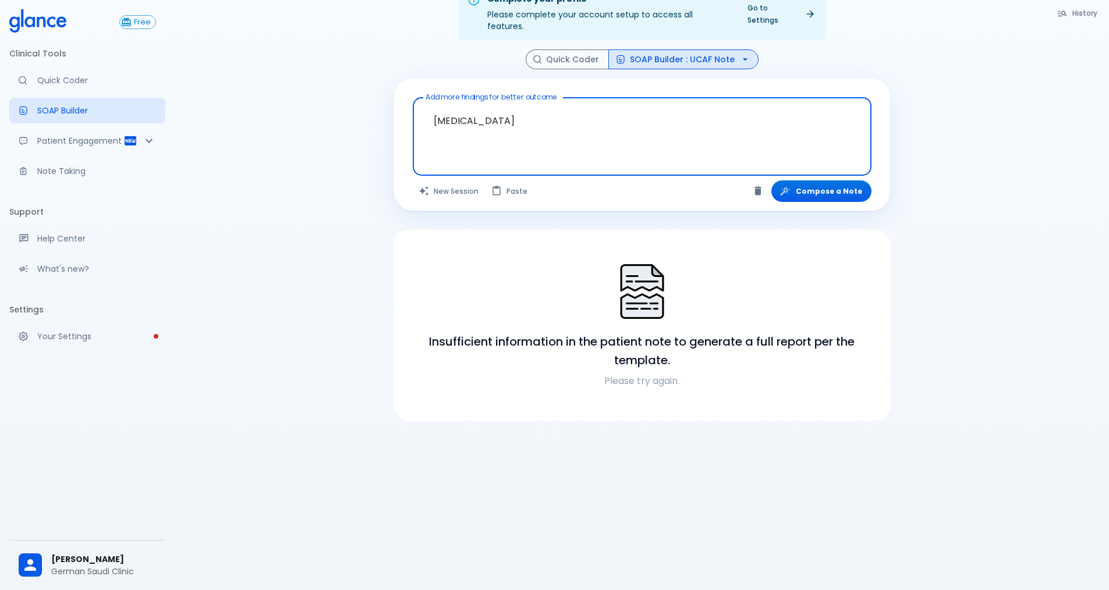
click at [573, 115] on textarea "[MEDICAL_DATA]" at bounding box center [642, 127] width 442 height 50
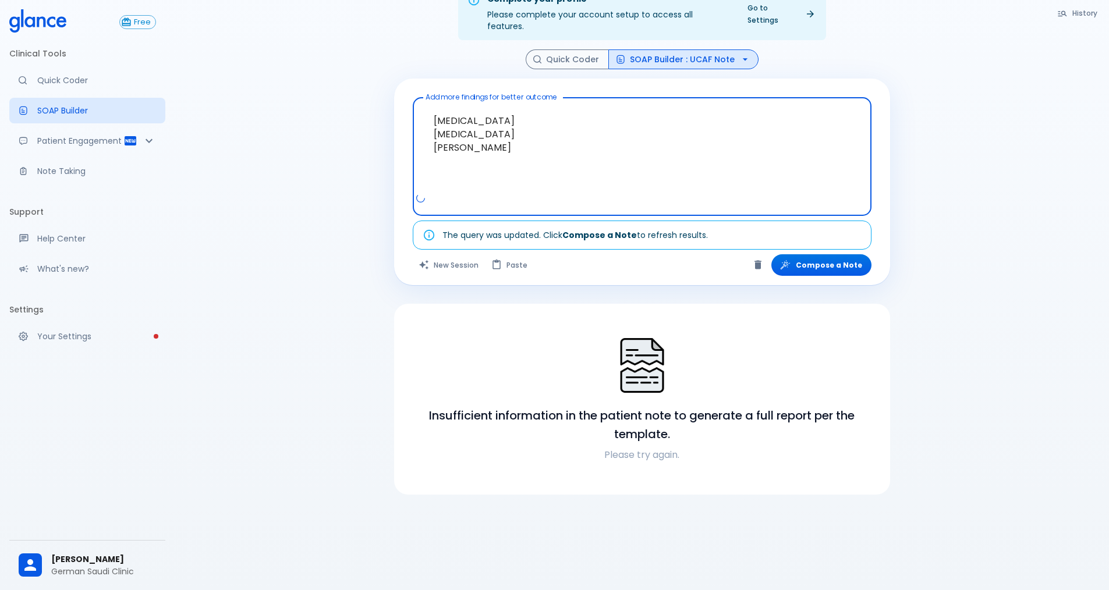
type textarea "[MEDICAL_DATA] [MEDICAL_DATA] [PERSON_NAME]"
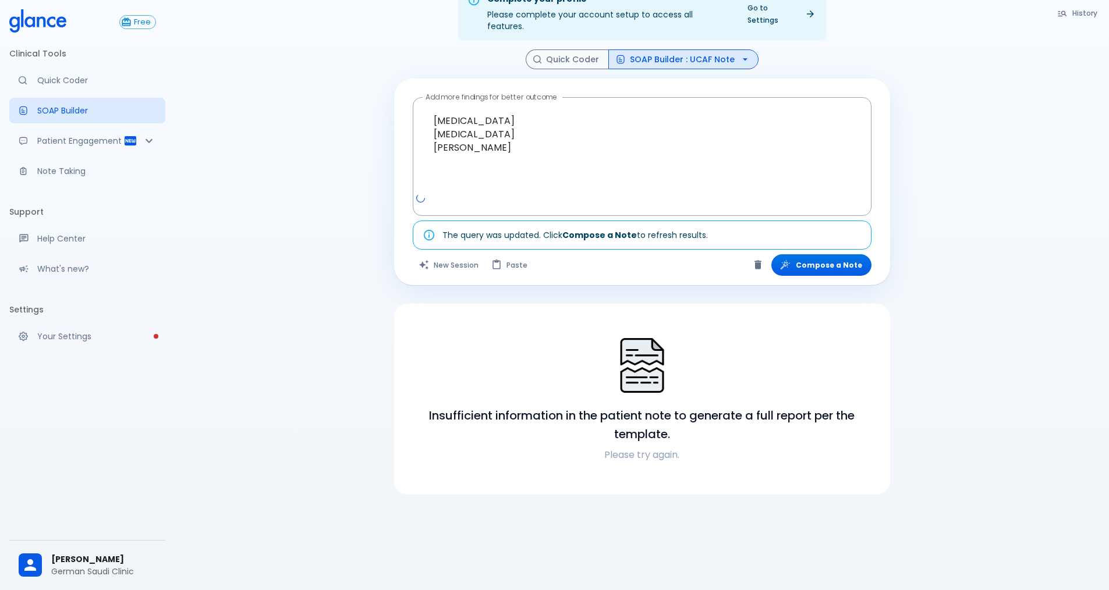
click at [818, 268] on div "Add more findings for better outcome [MEDICAL_DATA] [MEDICAL_DATA] [PERSON_NAME…" at bounding box center [642, 182] width 496 height 207
click at [823, 256] on button "Compose a Note" at bounding box center [821, 265] width 100 height 22
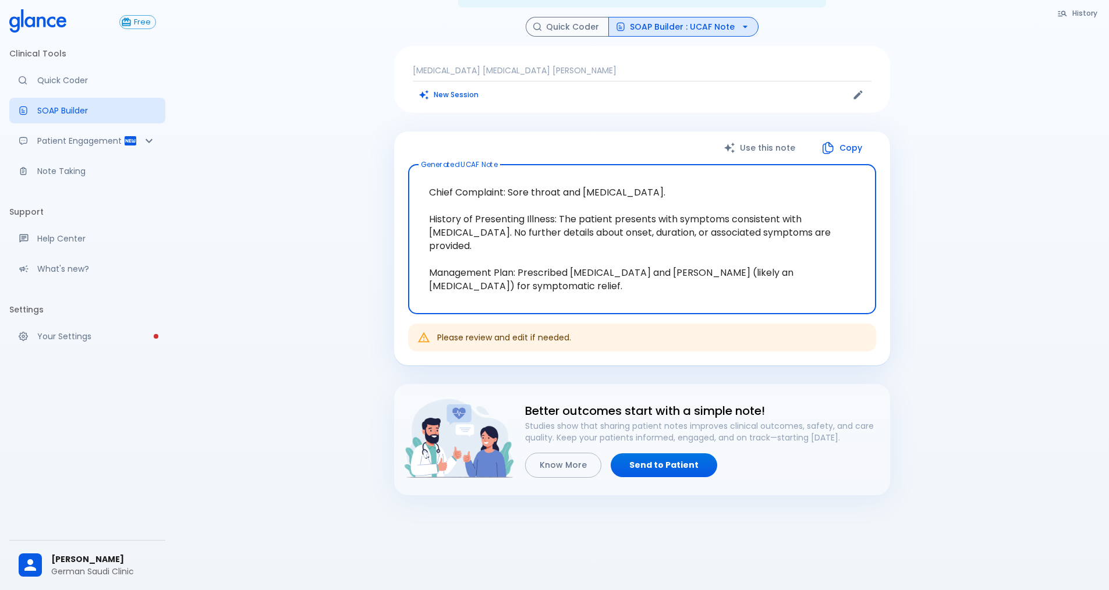
scroll to position [61, 0]
drag, startPoint x: 506, startPoint y: 177, endPoint x: 706, endPoint y: 199, distance: 200.3
click at [706, 199] on textarea "Chief Complaint: Sore throat and [MEDICAL_DATA]. History of Presenting Illness:…" at bounding box center [642, 238] width 452 height 130
drag, startPoint x: 558, startPoint y: 262, endPoint x: 797, endPoint y: 289, distance: 240.8
click at [789, 289] on textarea "Chief Complaint: Sore throat and [MEDICAL_DATA]. History of Presenting Illness:…" at bounding box center [642, 238] width 452 height 130
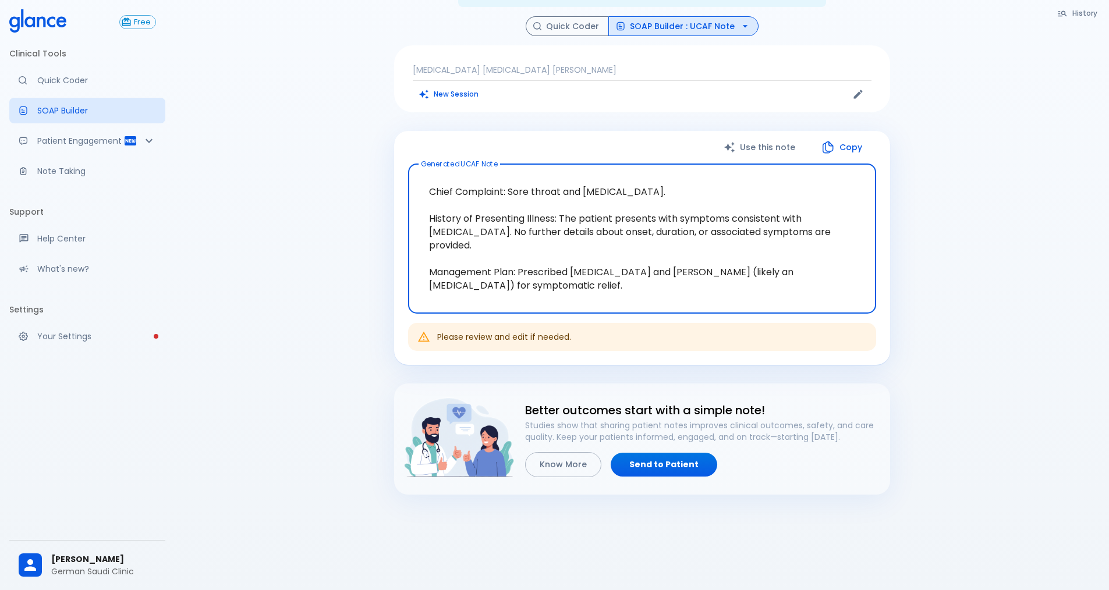
click at [800, 288] on textarea "Chief Complaint: Sore throat and [MEDICAL_DATA]. History of Presenting Illness:…" at bounding box center [642, 238] width 452 height 130
drag, startPoint x: 460, startPoint y: 215, endPoint x: 775, endPoint y: 219, distance: 314.4
click at [773, 218] on textarea "Chief Complaint: Sore throat and [MEDICAL_DATA]. History of Presenting Illness:…" at bounding box center [642, 238] width 452 height 130
click at [835, 238] on textarea "Chief Complaint: Sore throat and [MEDICAL_DATA]. History of Presenting Illness:…" at bounding box center [642, 238] width 452 height 130
drag, startPoint x: 622, startPoint y: 282, endPoint x: 226, endPoint y: 130, distance: 423.7
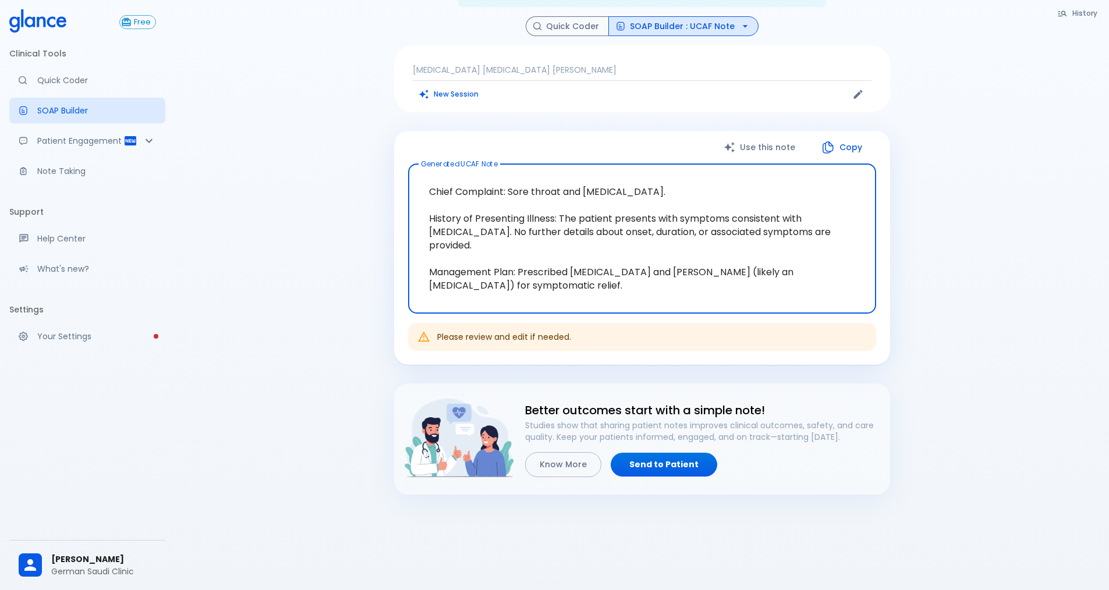
click at [226, 130] on div "Complete your profile Please complete your account setup to access all features…" at bounding box center [642, 270] width 934 height 663
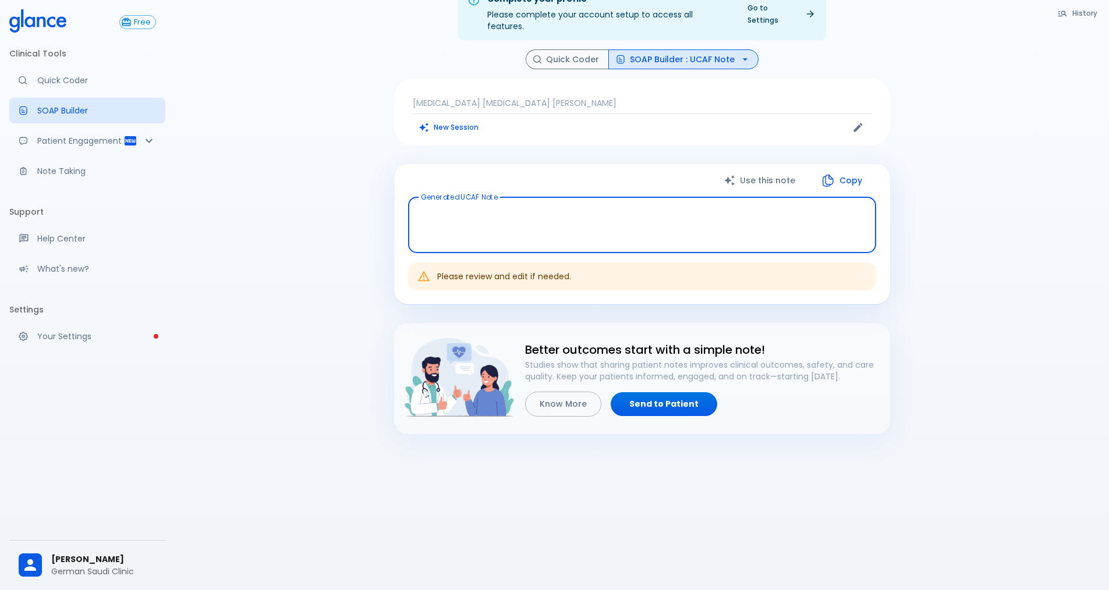
scroll to position [28, 0]
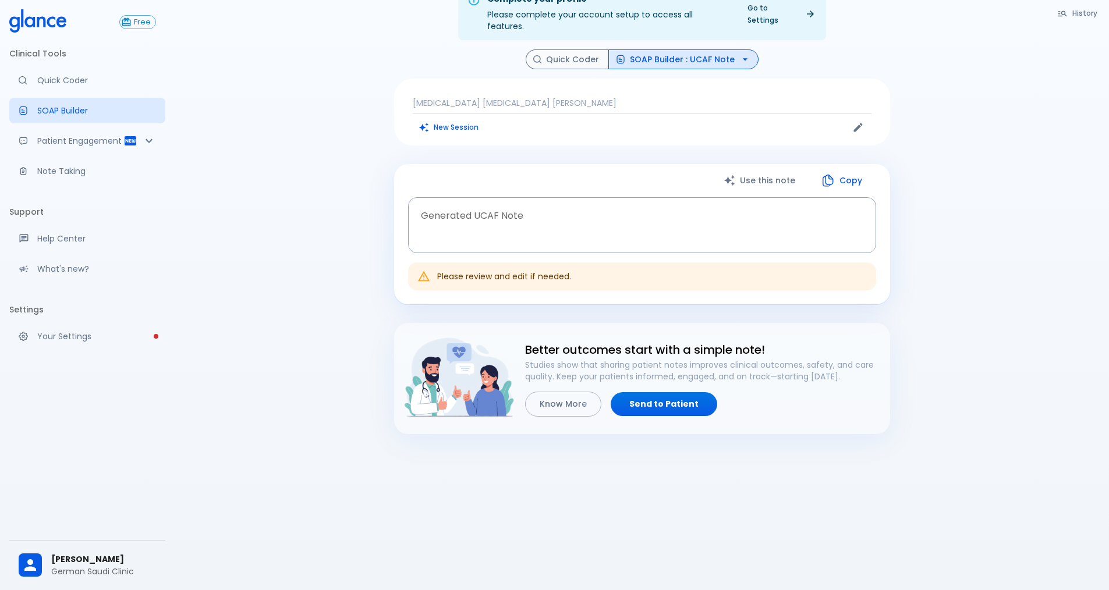
click at [888, 192] on div "Use this note Copy Generated UCAF Note x Generated UCAF Note Please review and …" at bounding box center [642, 234] width 496 height 140
click at [89, 90] on link "Quick Coder" at bounding box center [87, 81] width 156 height 26
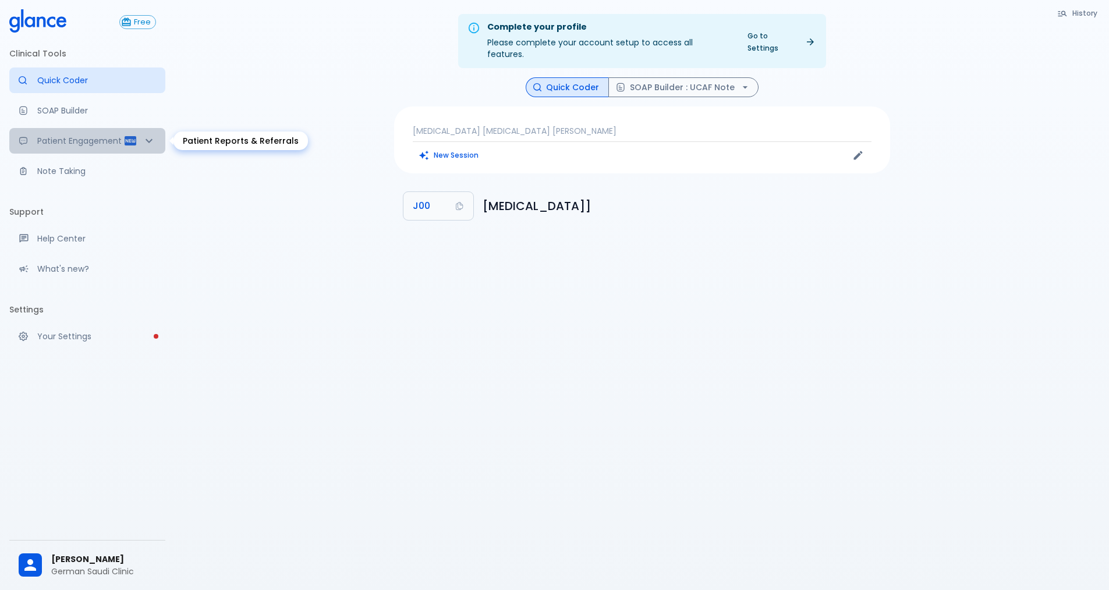
click at [76, 138] on p "Patient Engagement" at bounding box center [80, 141] width 86 height 12
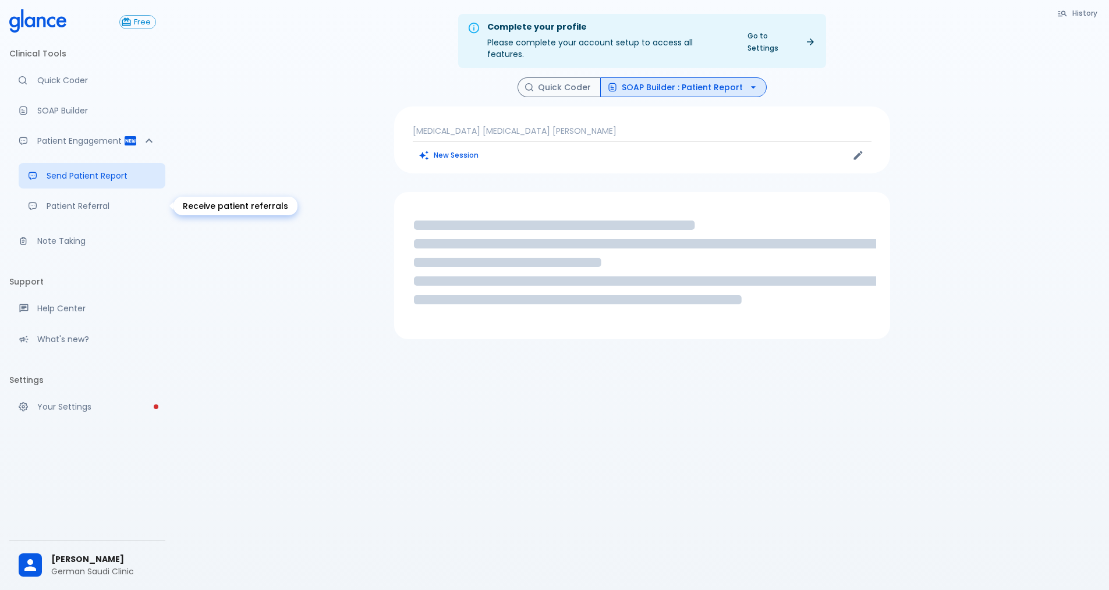
click at [83, 204] on p "Patient Referral" at bounding box center [101, 206] width 109 height 12
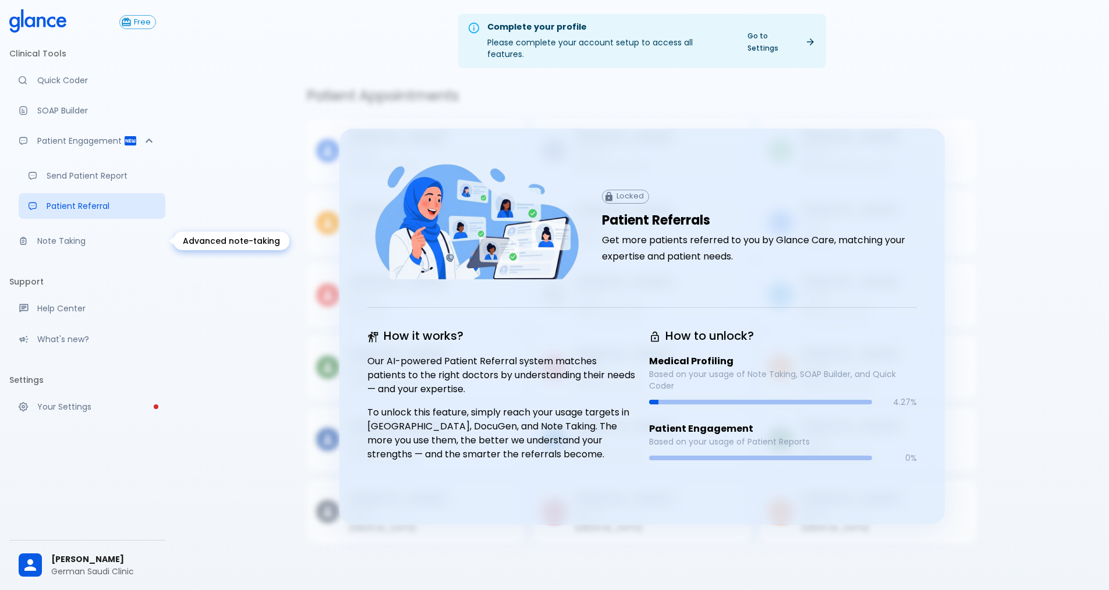
click at [49, 238] on p "Note Taking" at bounding box center [96, 241] width 119 height 12
